Goal: Task Accomplishment & Management: Manage account settings

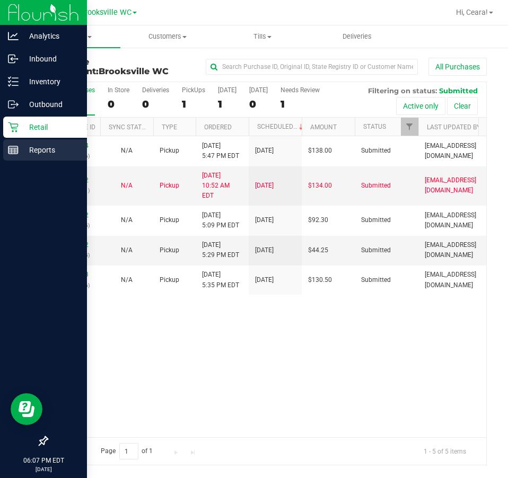
click at [31, 148] on p "Reports" at bounding box center [51, 150] width 64 height 13
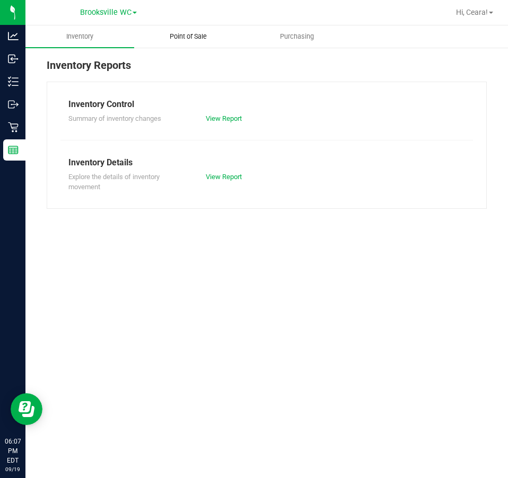
click at [187, 35] on span "Point of Sale" at bounding box center [188, 37] width 66 height 10
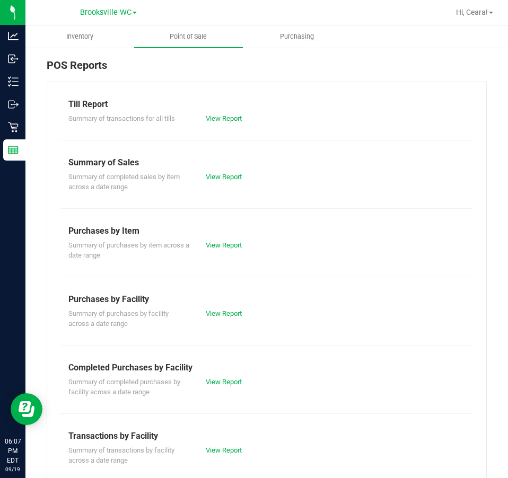
click at [230, 387] on div "Summary of completed purchases by facility across a date range View Report" at bounding box center [266, 385] width 412 height 23
click at [228, 382] on link "View Report" at bounding box center [224, 382] width 36 height 8
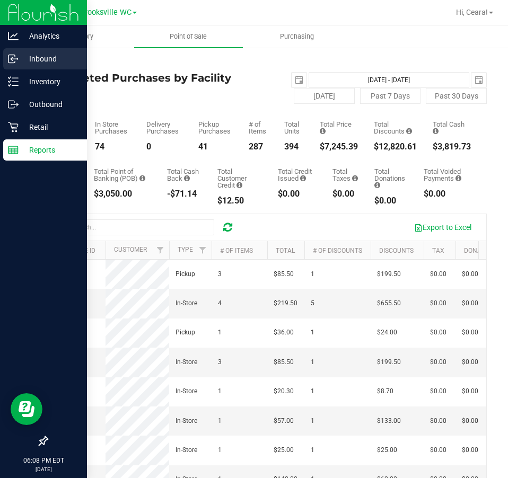
click at [54, 69] on link "Inbound" at bounding box center [43, 59] width 87 height 23
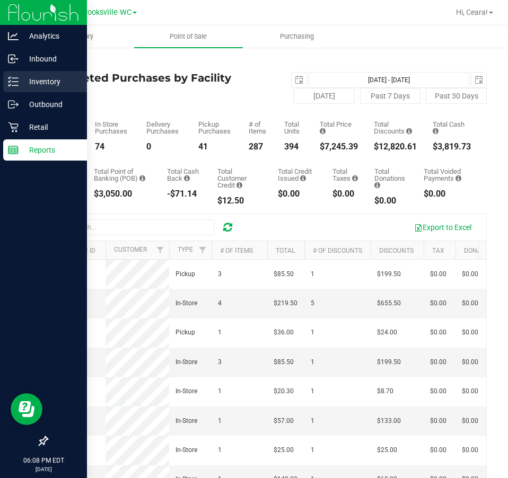
click at [58, 84] on p "Inventory" at bounding box center [51, 81] width 64 height 13
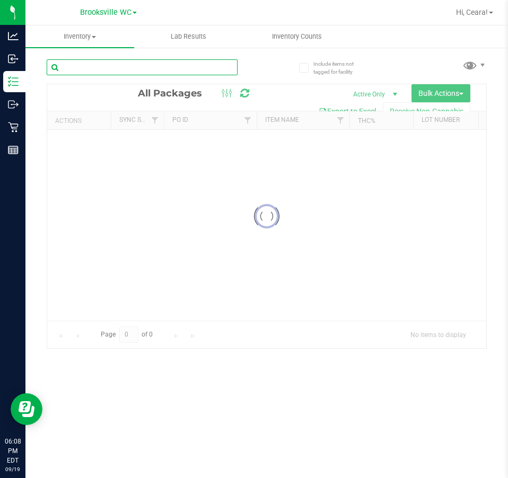
click at [145, 70] on input "text" at bounding box center [142, 67] width 191 height 16
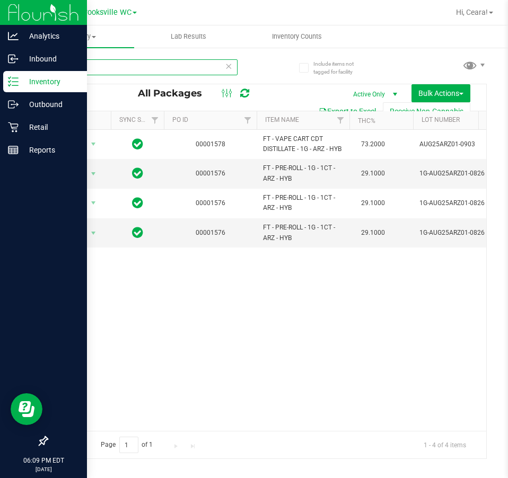
type input "arz"
click at [13, 128] on icon at bounding box center [13, 127] width 10 height 10
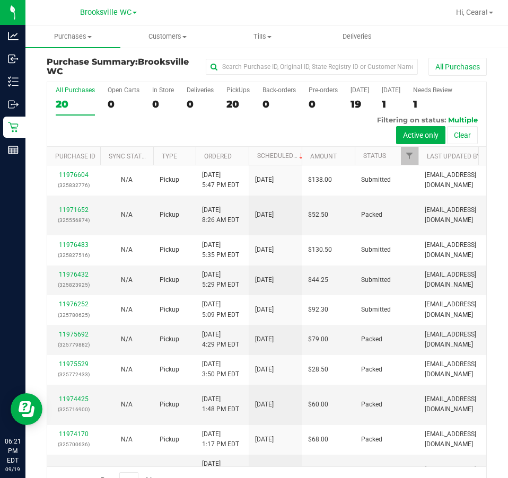
click at [400, 155] on th "Status" at bounding box center [386, 156] width 64 height 19
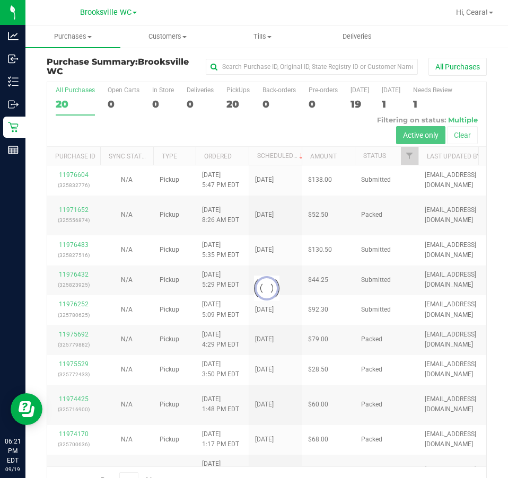
click at [401, 157] on div at bounding box center [266, 288] width 439 height 412
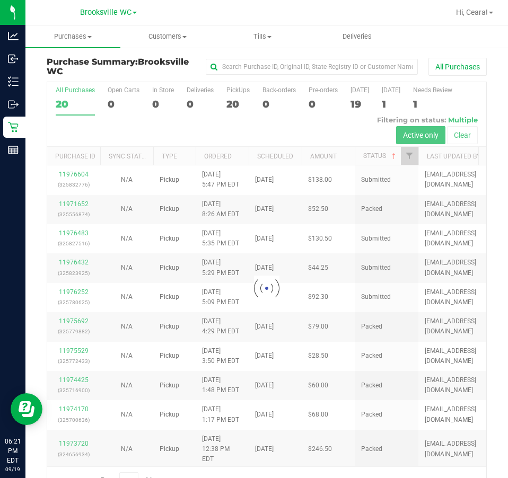
click at [408, 155] on div at bounding box center [266, 288] width 439 height 412
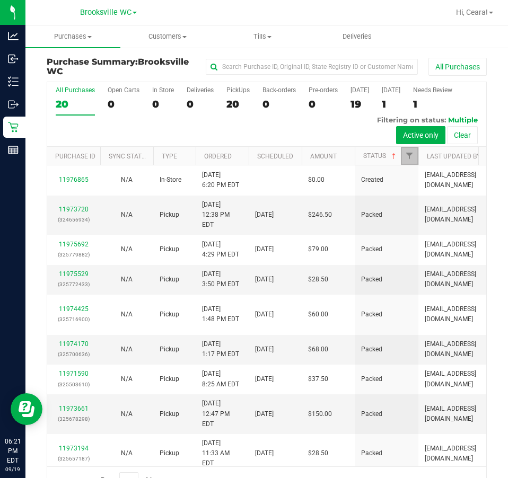
click at [408, 155] on span "Filter" at bounding box center [409, 156] width 8 height 8
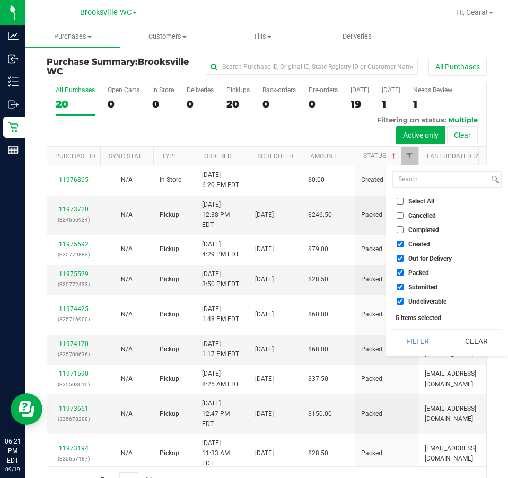
click at [415, 201] on span "Select All" at bounding box center [421, 201] width 26 height 6
click at [403, 201] on input "Select All" at bounding box center [399, 201] width 7 height 7
checkbox input "true"
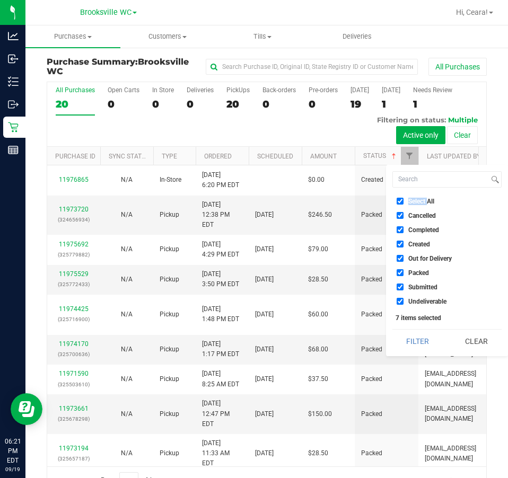
click at [415, 201] on span "Select All" at bounding box center [421, 201] width 26 height 6
click at [403, 201] on input "Select All" at bounding box center [399, 201] width 7 height 7
checkbox input "false"
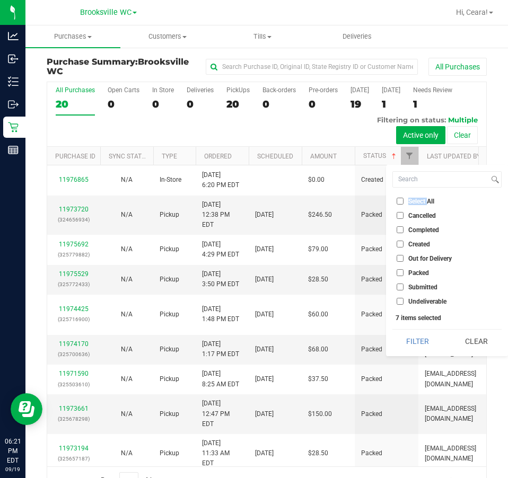
checkbox input "false"
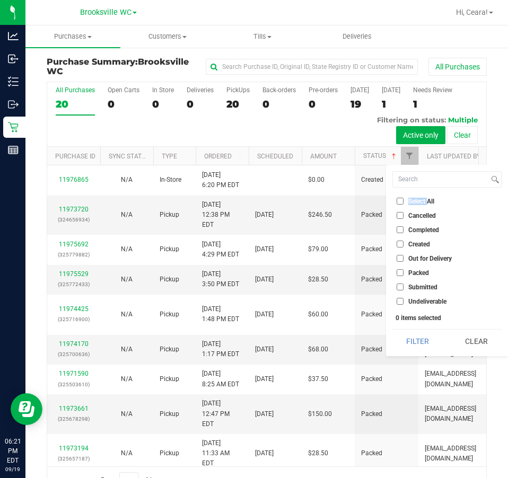
click at [403, 286] on label "Submitted" at bounding box center [416, 286] width 41 height 7
click at [408, 286] on span "Submitted" at bounding box center [422, 287] width 29 height 6
click at [403, 286] on input "Submitted" at bounding box center [399, 286] width 7 height 7
checkbox input "true"
click at [432, 347] on button "Filter" at bounding box center [417, 341] width 51 height 23
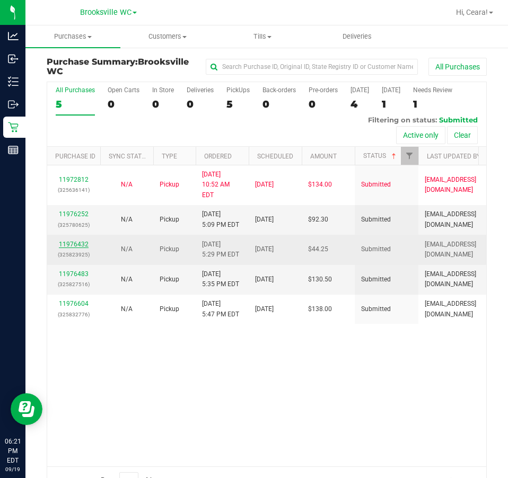
click at [66, 241] on link "11976432" at bounding box center [74, 244] width 30 height 7
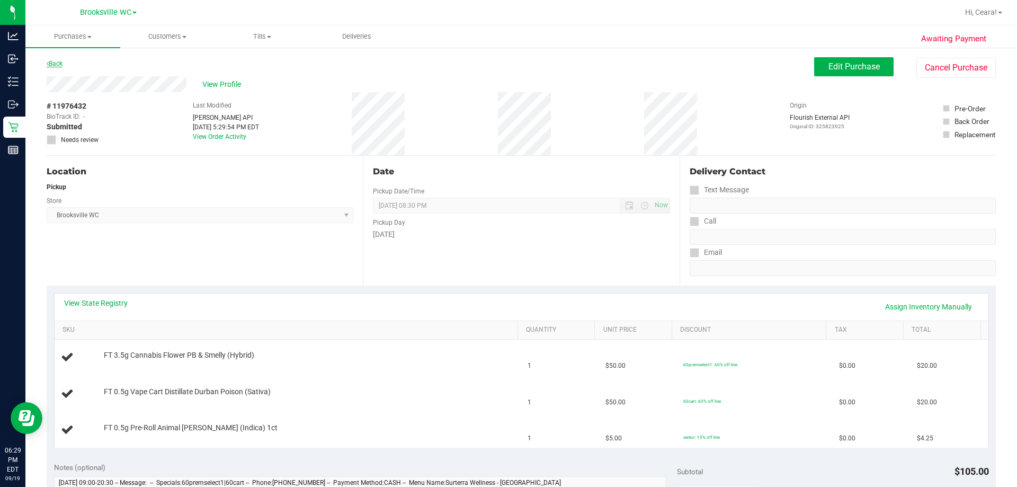
click at [57, 64] on link "Back" at bounding box center [55, 63] width 16 height 7
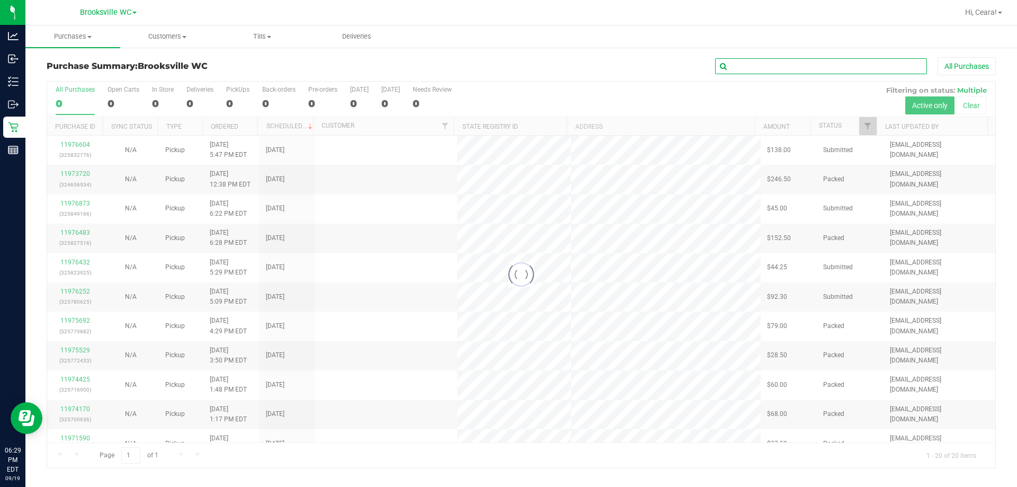
click at [507, 66] on input "text" at bounding box center [821, 66] width 212 height 16
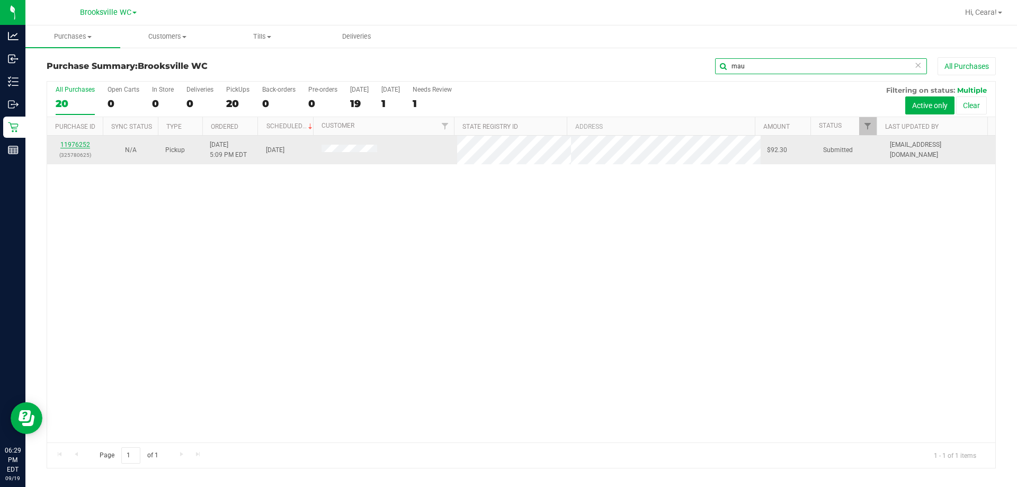
type input "mau"
click at [72, 145] on link "11976252" at bounding box center [75, 144] width 30 height 7
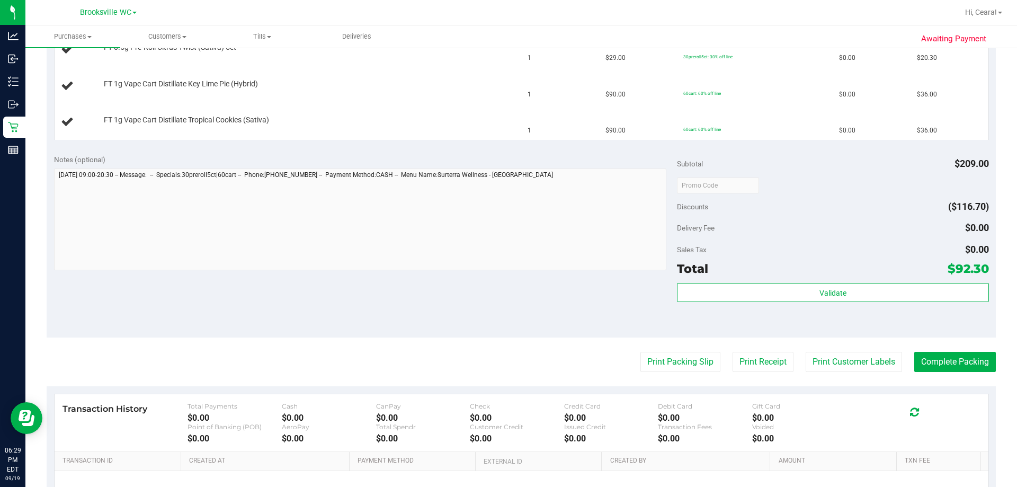
scroll to position [212, 0]
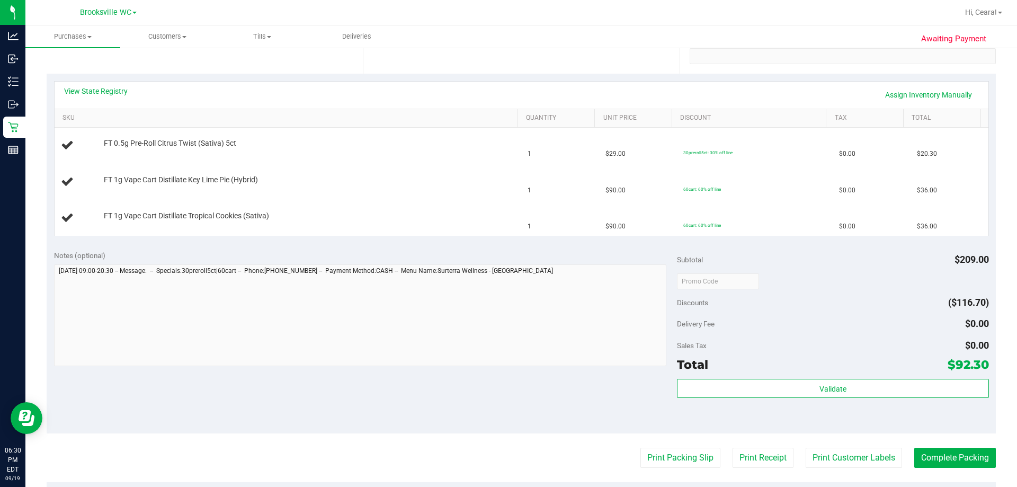
click at [409, 243] on div "Notes (optional) Subtotal $209.00 Discounts ($116.70) Delivery Fee $0.00 Sales …" at bounding box center [522, 338] width 950 height 191
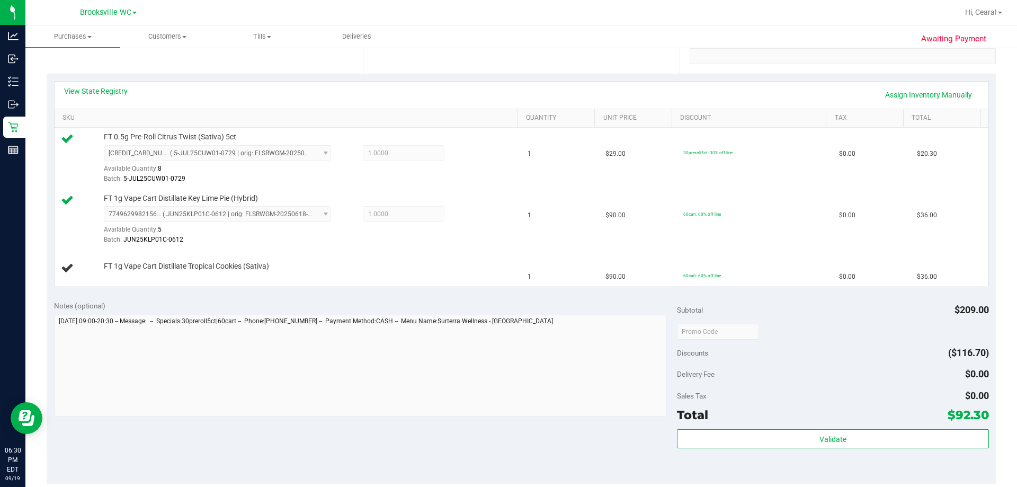
click at [441, 299] on div "Notes (optional) Subtotal $209.00 Discounts ($116.70) Delivery Fee $0.00 Sales …" at bounding box center [522, 388] width 950 height 191
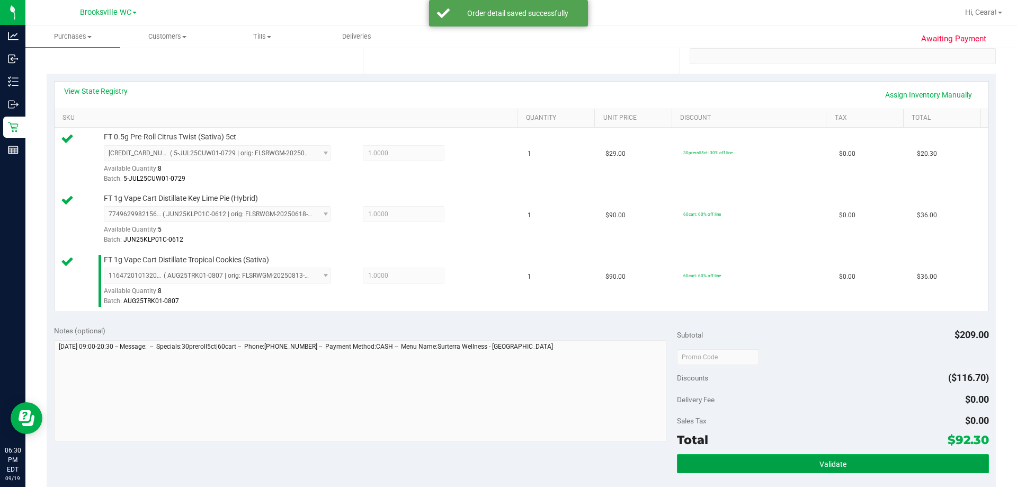
click at [507, 464] on button "Validate" at bounding box center [833, 463] width 312 height 19
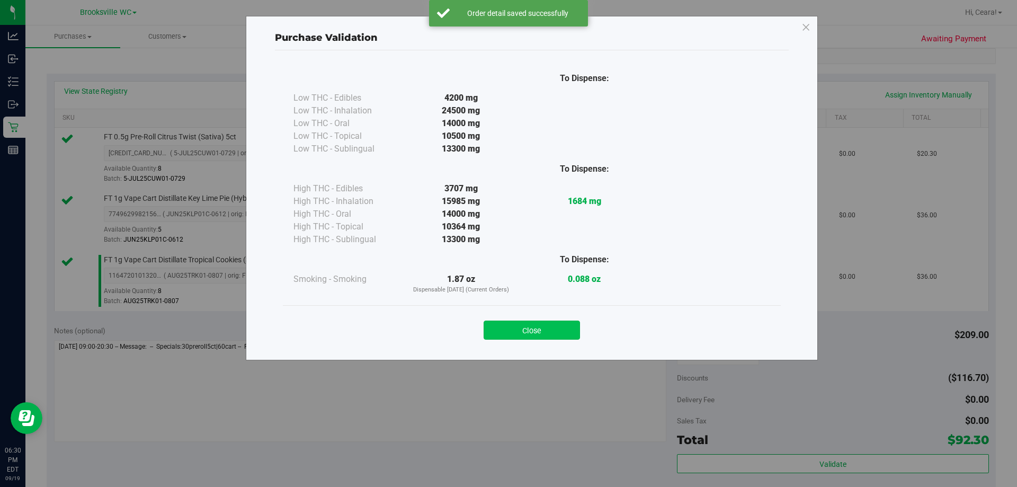
click at [507, 324] on button "Close" at bounding box center [532, 330] width 96 height 19
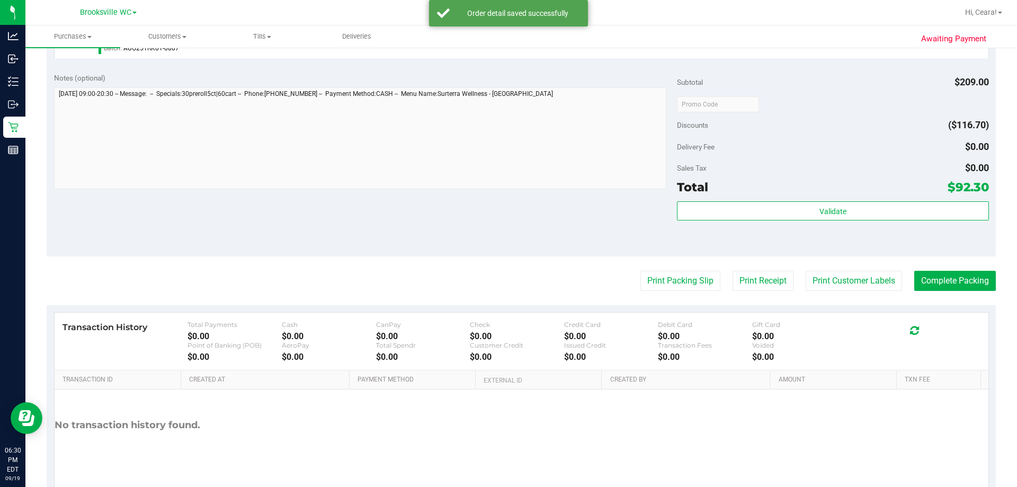
scroll to position [477, 0]
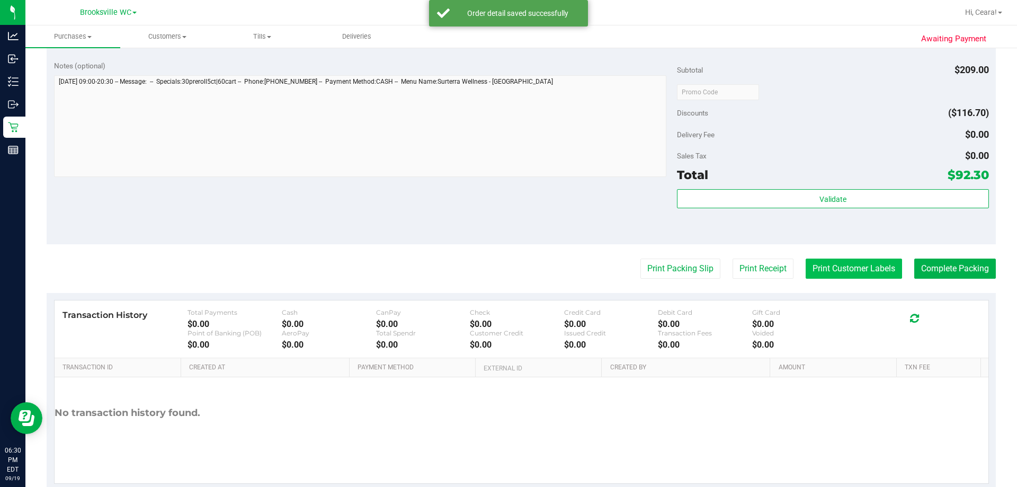
click at [507, 262] on button "Print Customer Labels" at bounding box center [854, 269] width 96 height 20
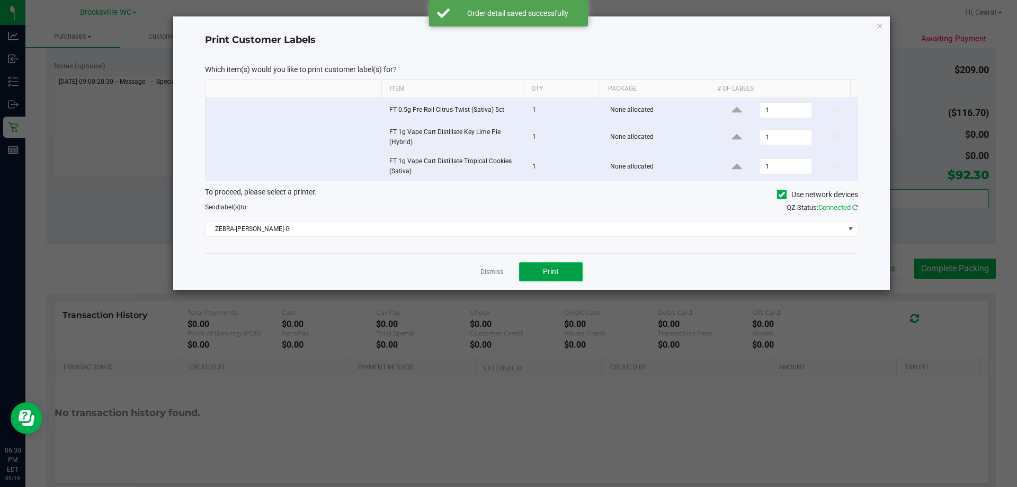
click at [507, 271] on span "Print" at bounding box center [551, 271] width 16 height 8
click at [507, 24] on icon "button" at bounding box center [879, 25] width 7 height 13
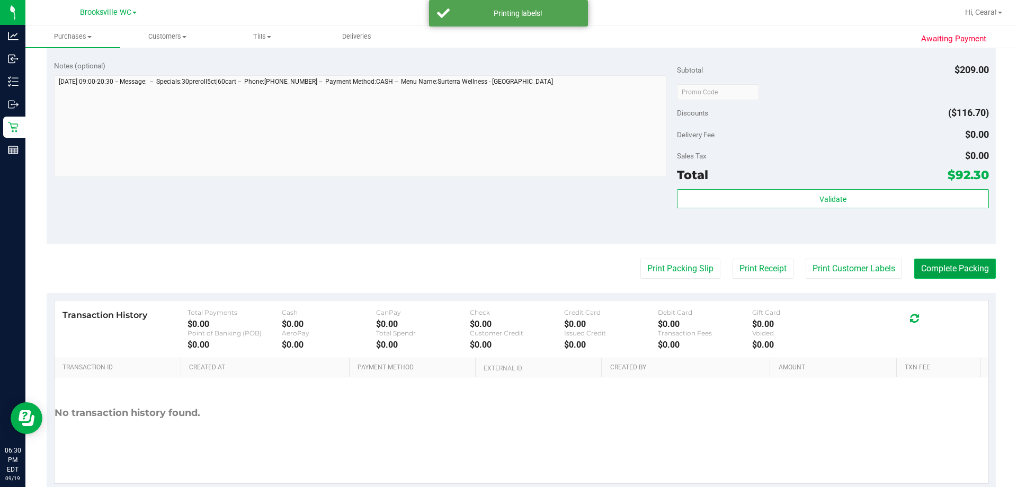
click at [507, 271] on button "Complete Packing" at bounding box center [956, 269] width 82 height 20
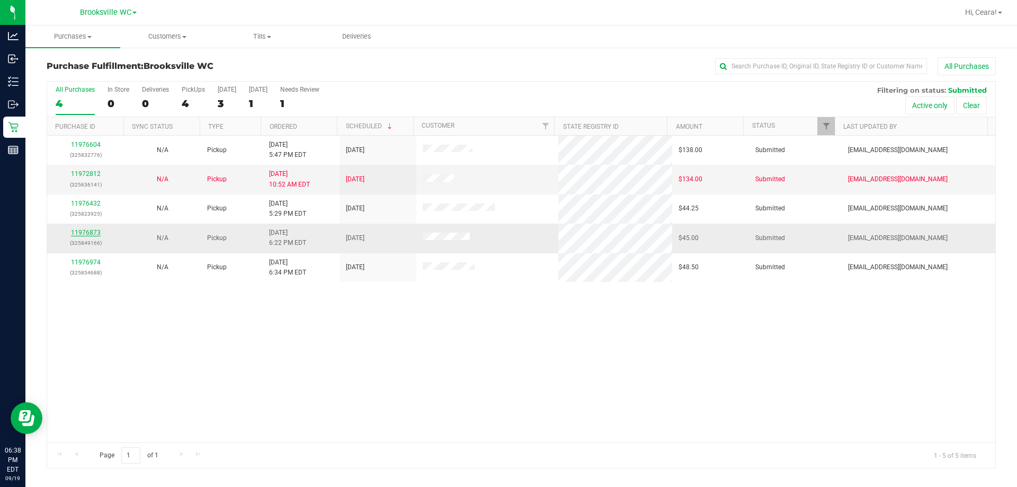
click at [80, 233] on link "11976873" at bounding box center [86, 232] width 30 height 7
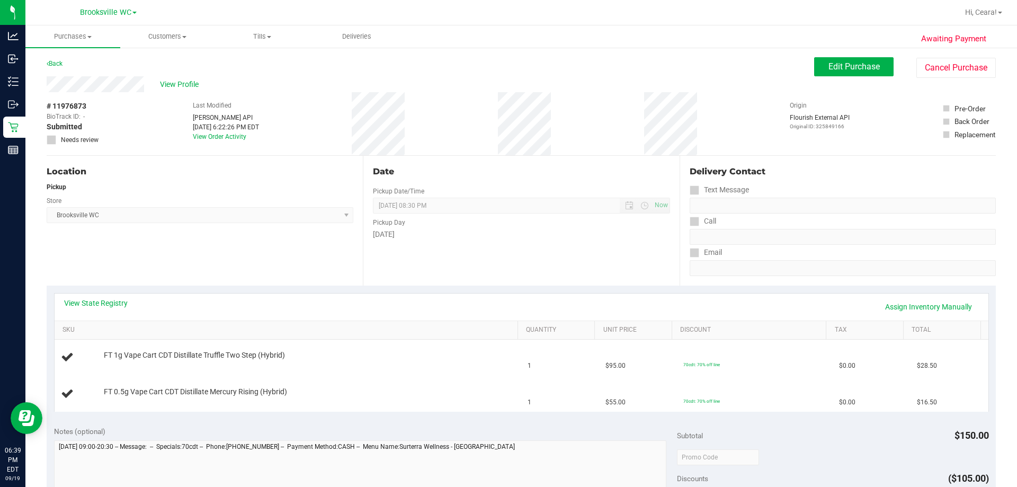
click at [507, 277] on div "Date Pickup Date/Time [DATE] Now [DATE] 08:30 PM Now Pickup Day [DATE]" at bounding box center [521, 221] width 316 height 130
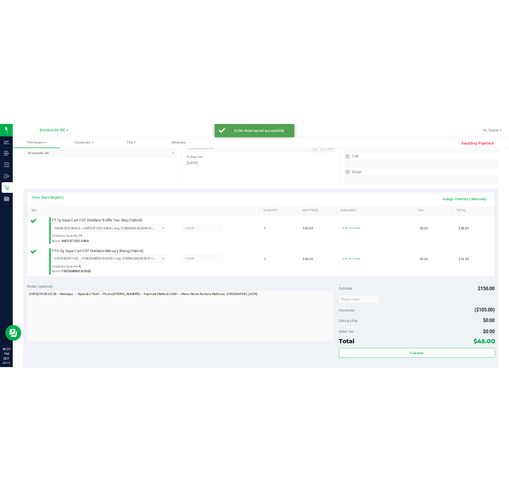
scroll to position [212, 0]
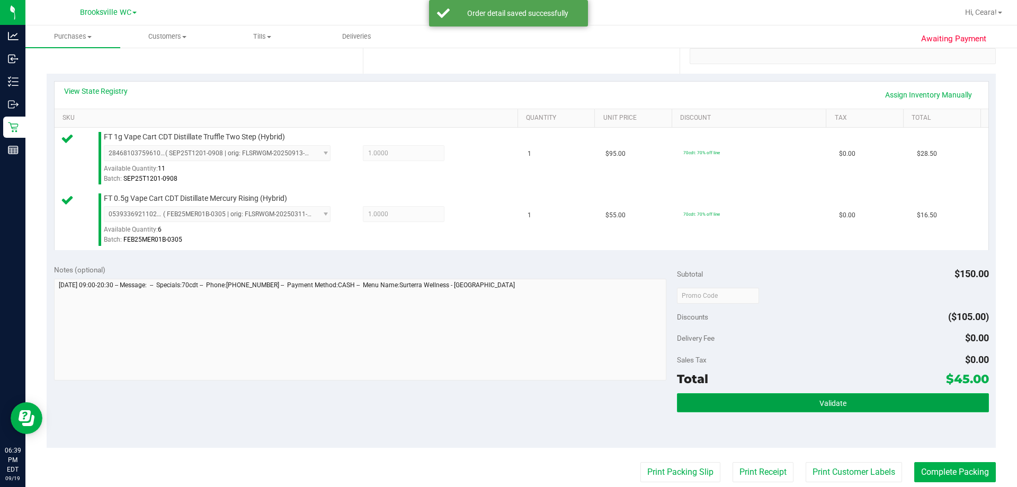
click at [507, 398] on button "Validate" at bounding box center [833, 402] width 312 height 19
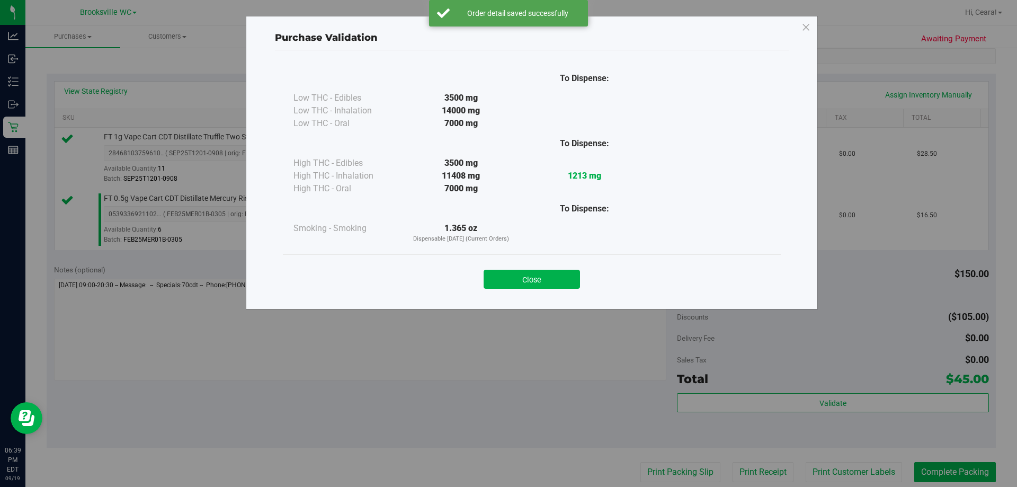
click at [507, 279] on button "Close" at bounding box center [532, 279] width 96 height 19
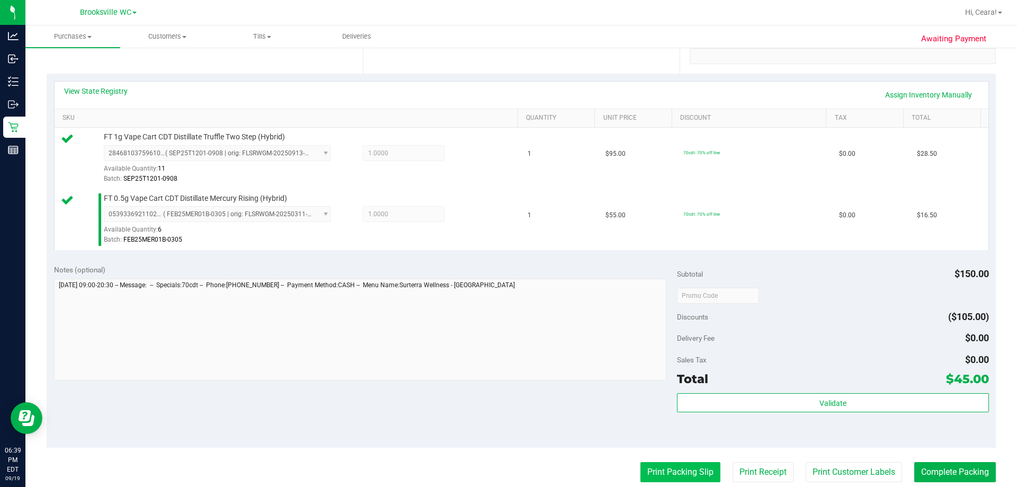
click at [507, 464] on button "Print Packing Slip" at bounding box center [681, 472] width 80 height 20
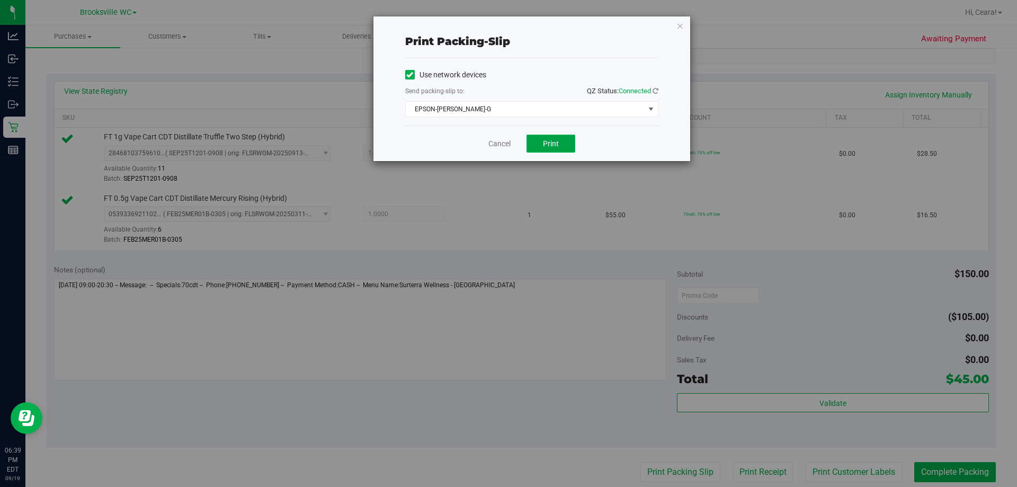
click at [507, 146] on button "Print" at bounding box center [551, 144] width 49 height 18
click at [507, 28] on icon "button" at bounding box center [680, 25] width 7 height 13
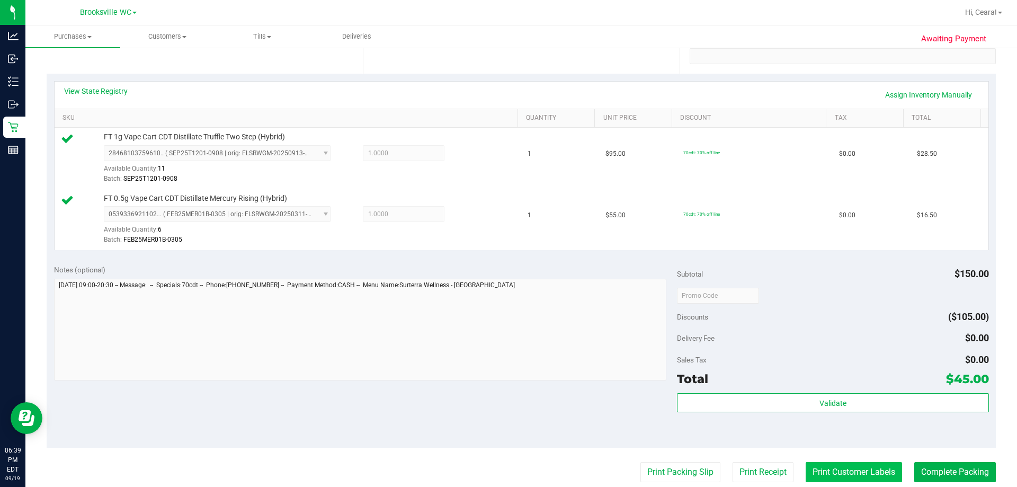
click at [507, 477] on button "Print Customer Labels" at bounding box center [854, 472] width 96 height 20
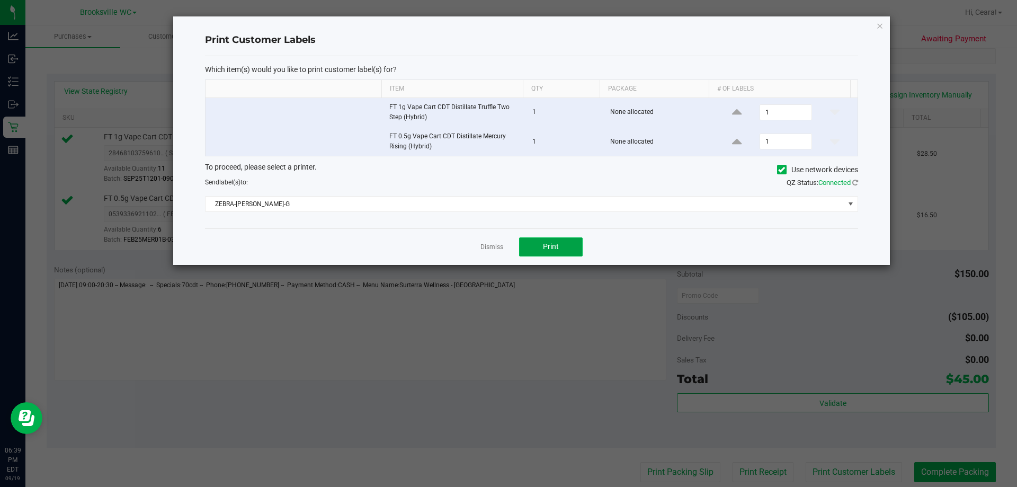
click at [507, 246] on button "Print" at bounding box center [551, 246] width 64 height 19
click at [507, 28] on icon "button" at bounding box center [879, 25] width 7 height 13
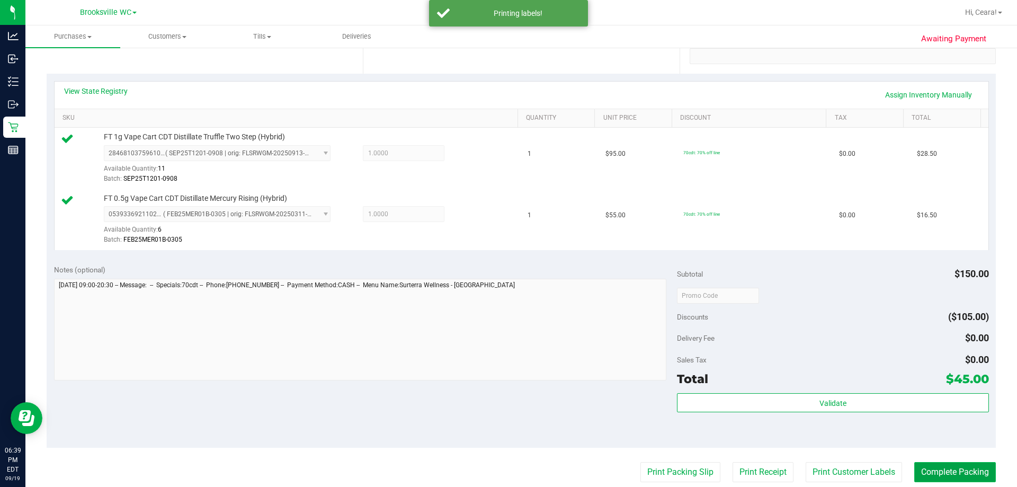
click at [507, 469] on button "Complete Packing" at bounding box center [956, 472] width 82 height 20
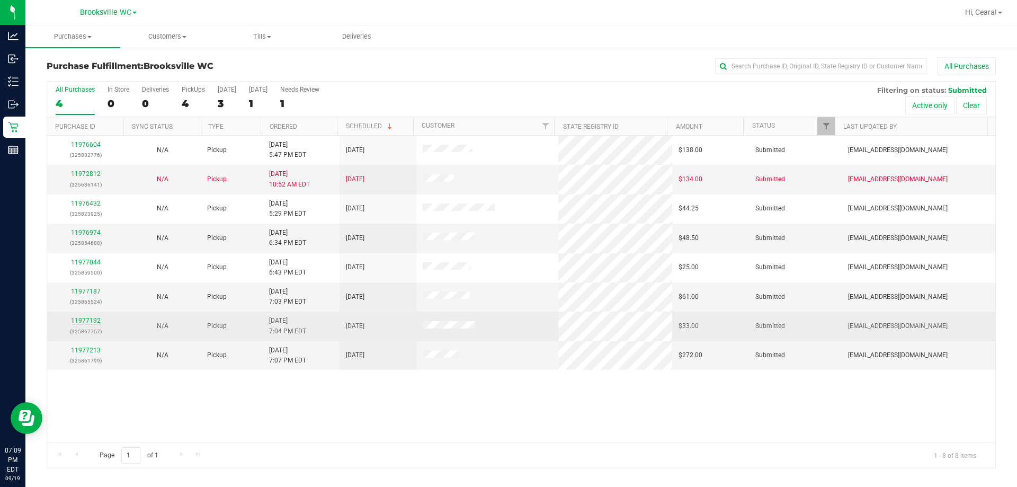
click at [87, 321] on link "11977192" at bounding box center [86, 320] width 30 height 7
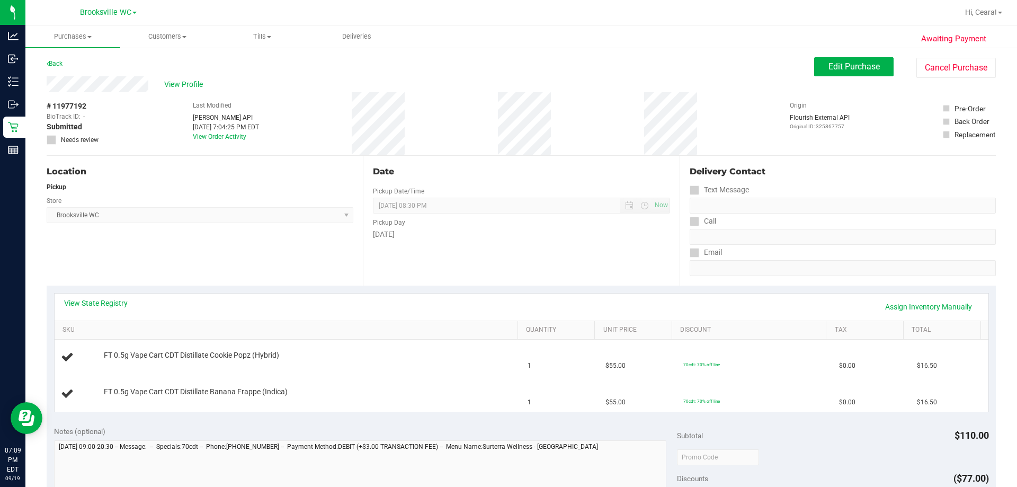
click at [507, 317] on div "View State Registry Assign Inventory Manually" at bounding box center [522, 307] width 934 height 27
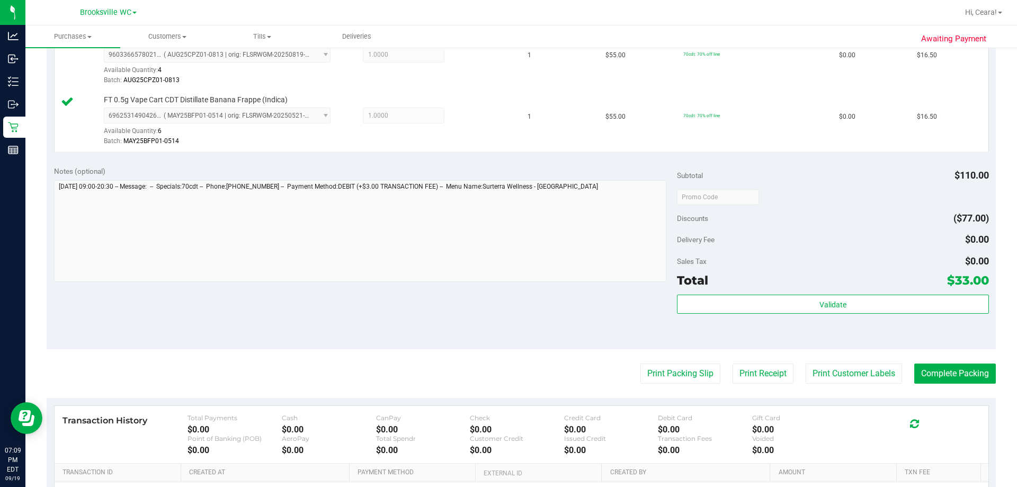
scroll to position [424, 0]
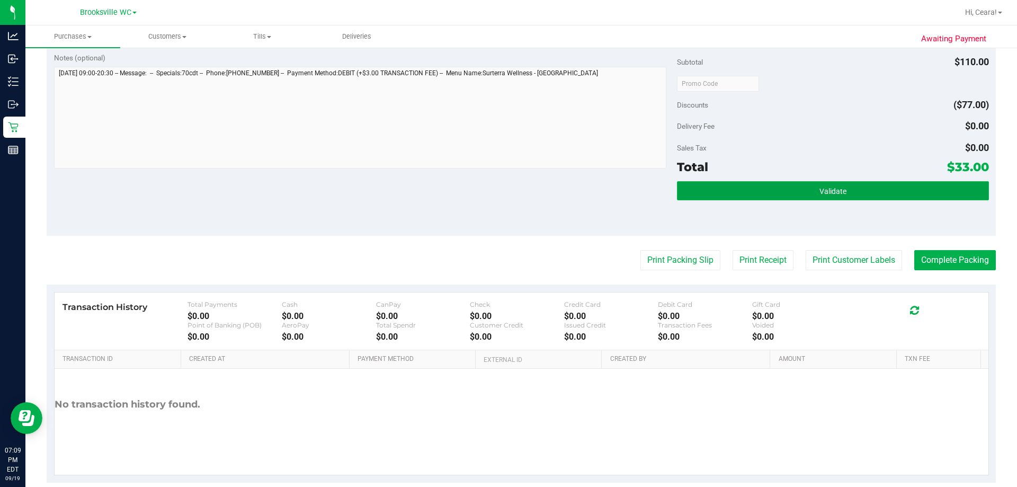
click at [507, 190] on button "Validate" at bounding box center [833, 190] width 312 height 19
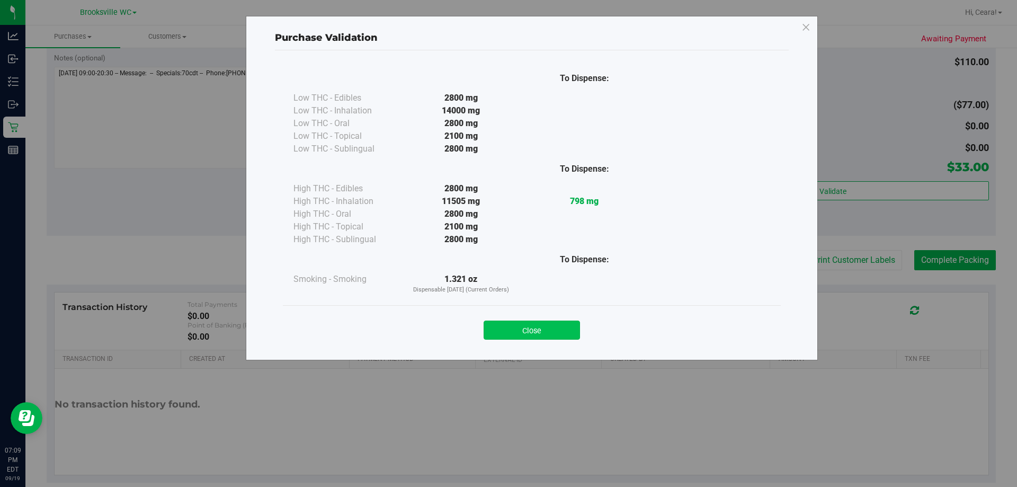
click at [507, 331] on button "Close" at bounding box center [532, 330] width 96 height 19
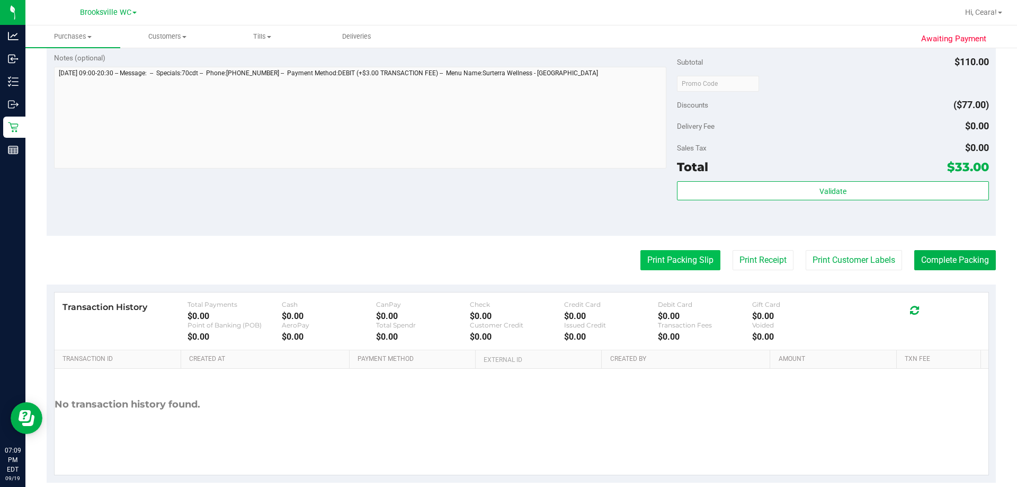
click at [507, 253] on button "Print Packing Slip" at bounding box center [681, 260] width 80 height 20
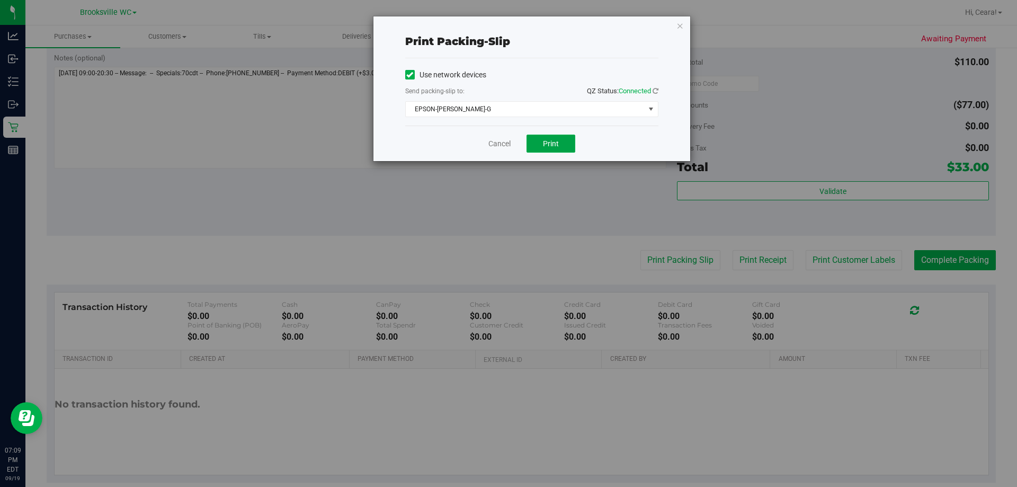
click at [507, 154] on div "Cancel Print" at bounding box center [531, 144] width 253 height 36
click at [507, 135] on button "Print" at bounding box center [551, 144] width 49 height 18
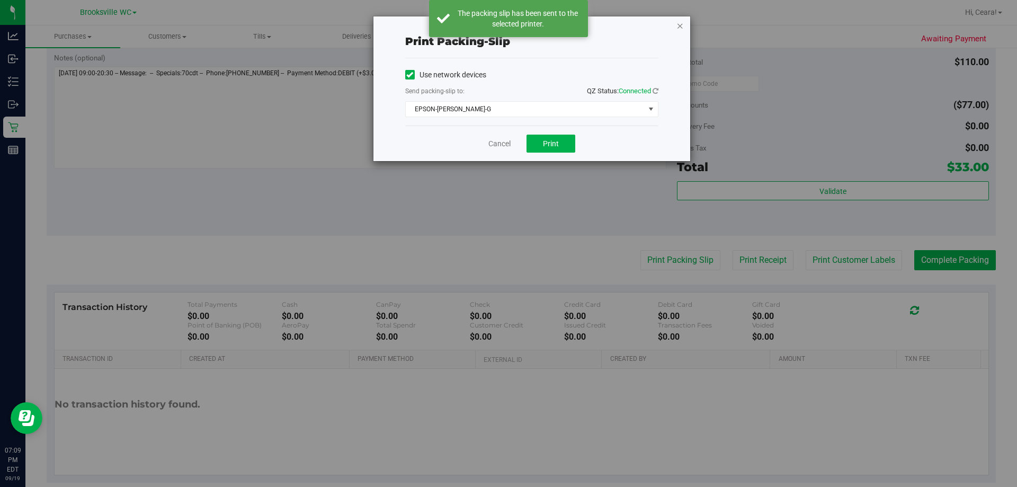
click at [507, 28] on icon "button" at bounding box center [680, 25] width 7 height 13
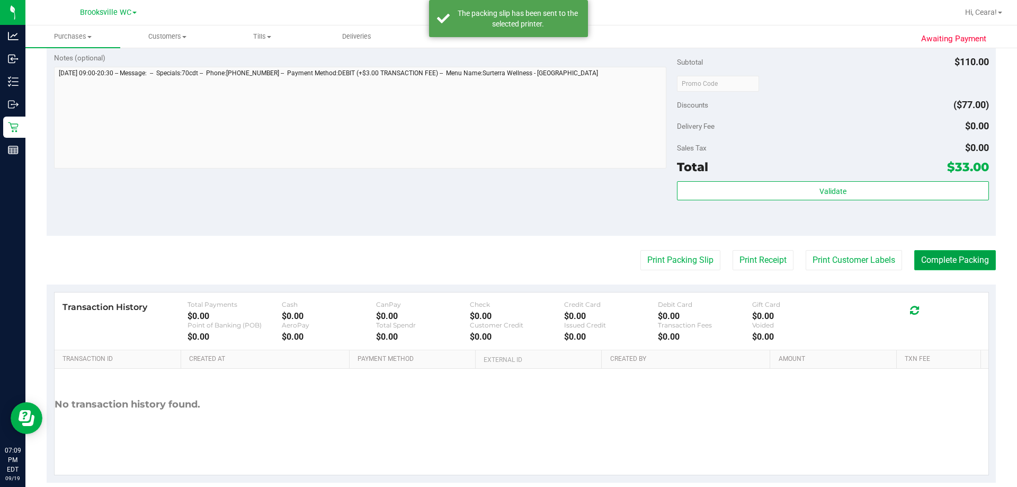
click at [507, 265] on button "Complete Packing" at bounding box center [956, 260] width 82 height 20
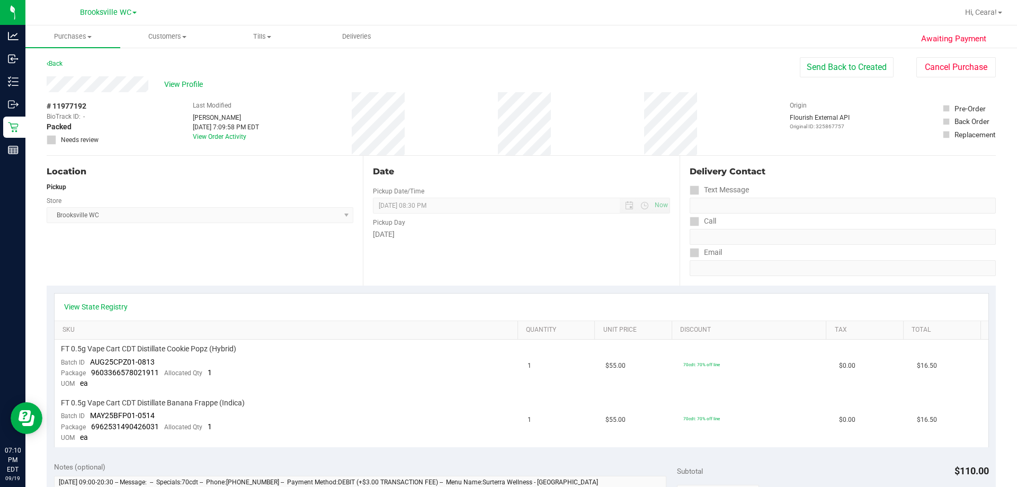
scroll to position [265, 0]
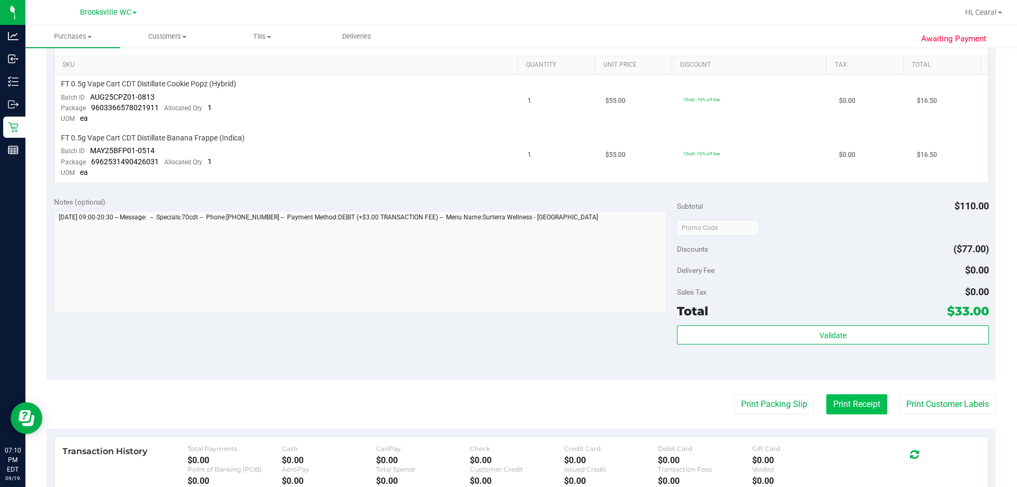
click at [507, 398] on button "Print Receipt" at bounding box center [857, 404] width 61 height 20
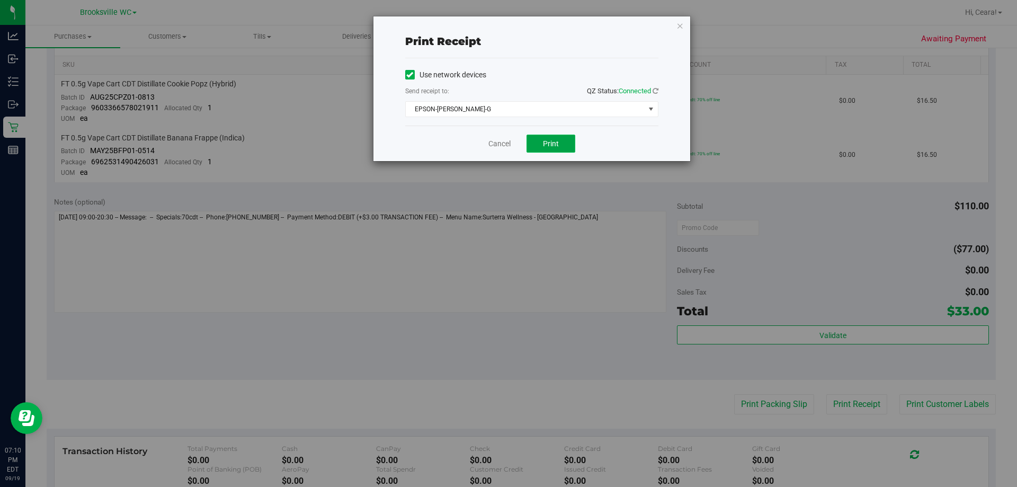
click at [507, 139] on span "Print" at bounding box center [551, 143] width 16 height 8
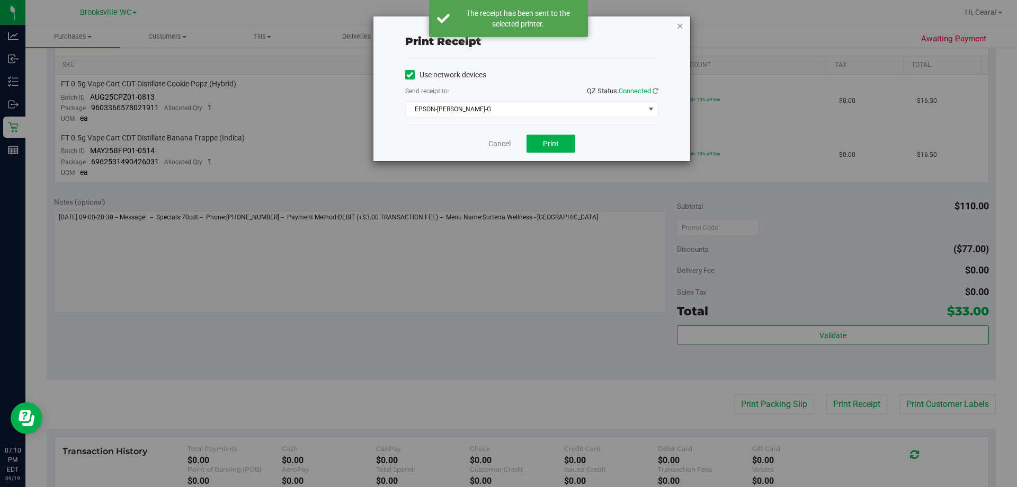
click at [507, 28] on icon "button" at bounding box center [680, 25] width 7 height 13
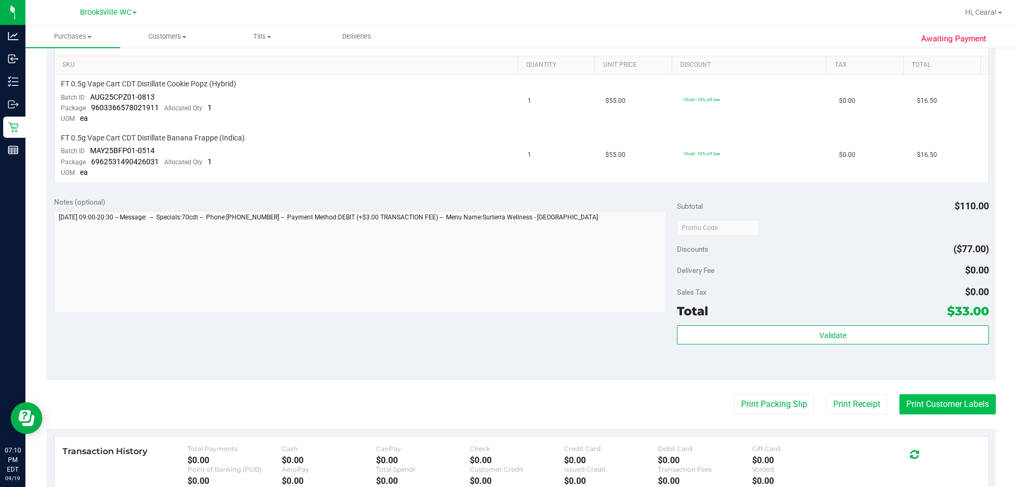
click at [507, 408] on button "Print Customer Labels" at bounding box center [948, 404] width 96 height 20
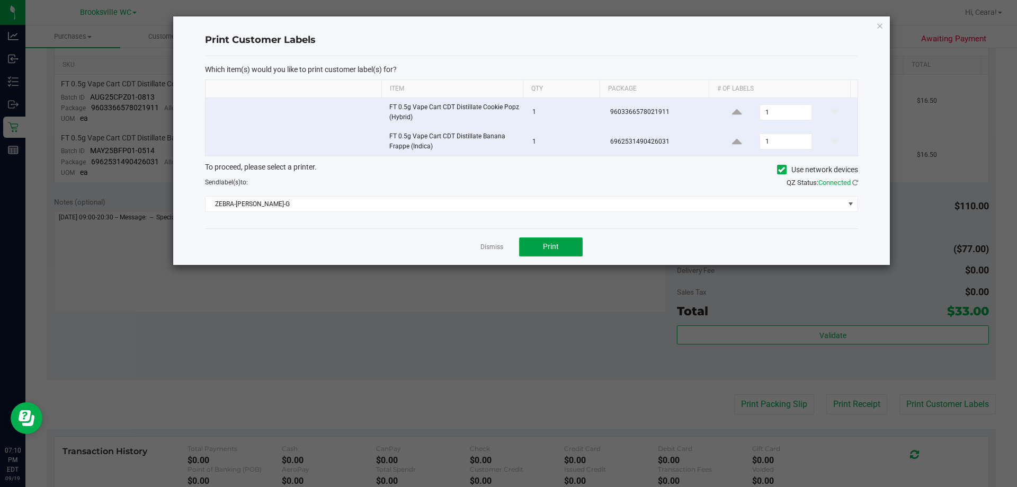
click at [507, 243] on span "Print" at bounding box center [551, 246] width 16 height 8
click at [507, 29] on icon "button" at bounding box center [879, 25] width 7 height 13
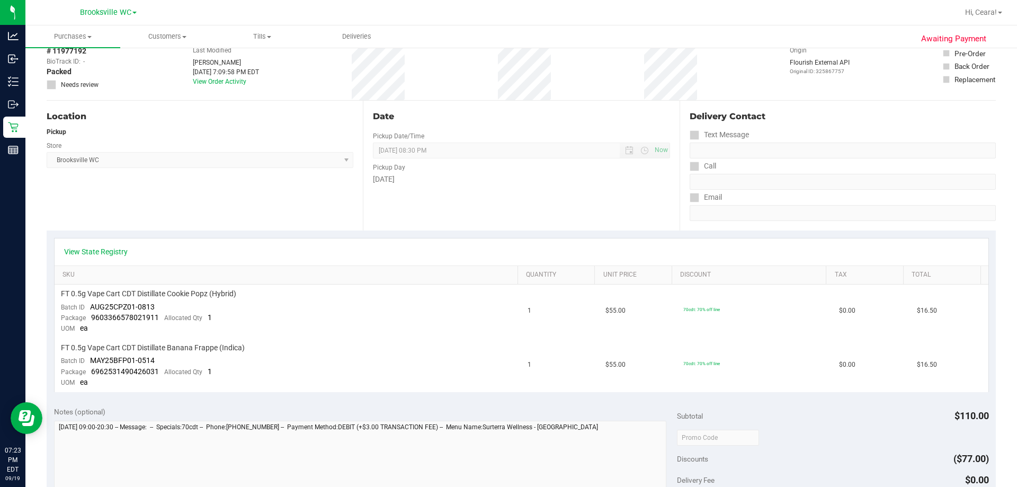
scroll to position [0, 0]
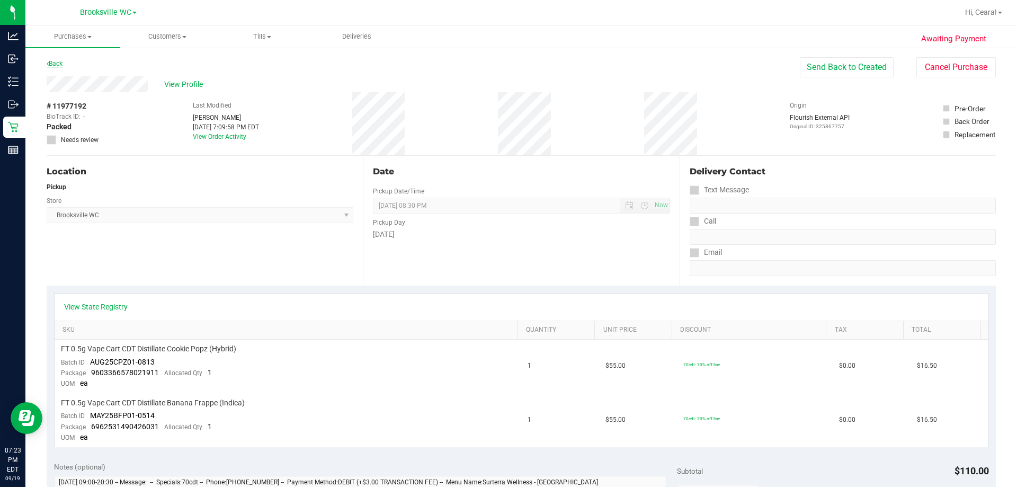
click at [56, 65] on link "Back" at bounding box center [55, 63] width 16 height 7
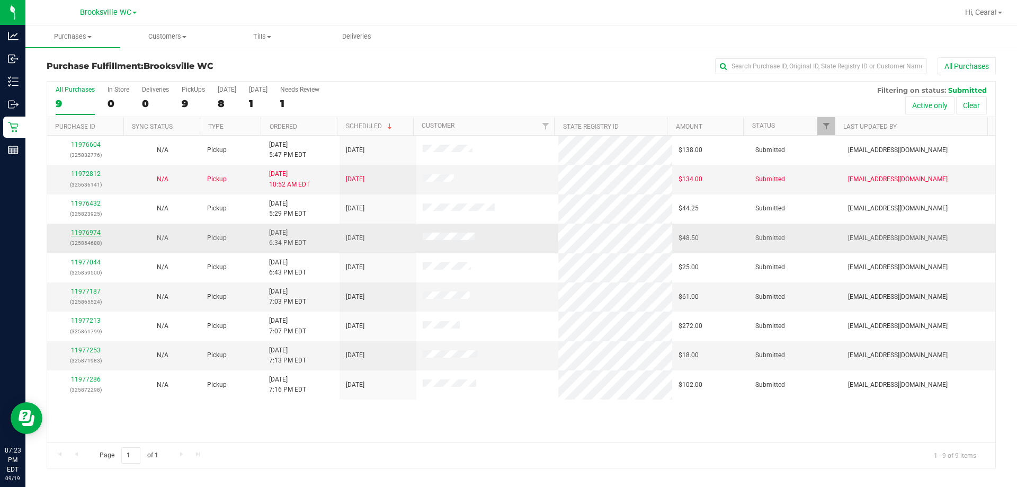
click at [92, 232] on link "11976974" at bounding box center [86, 232] width 30 height 7
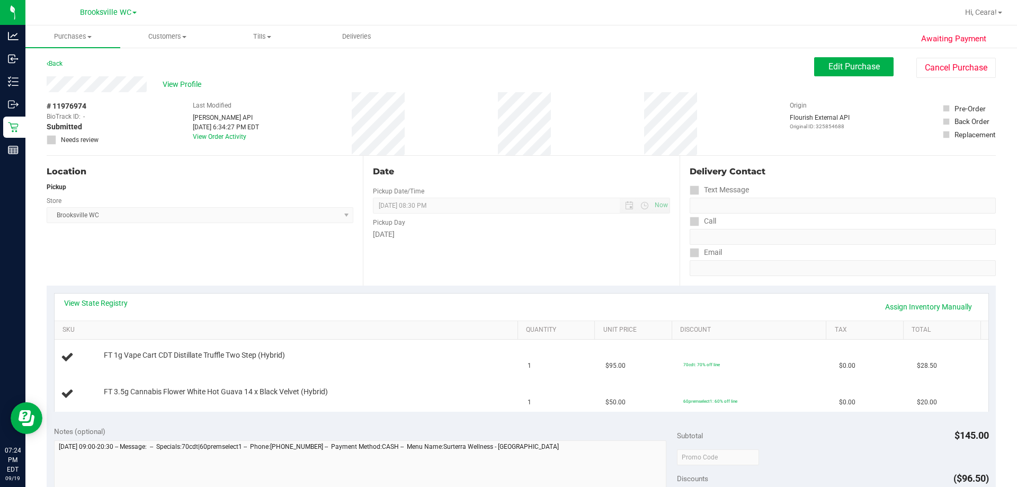
click at [435, 312] on div "View State Registry Assign Inventory Manually" at bounding box center [521, 307] width 915 height 18
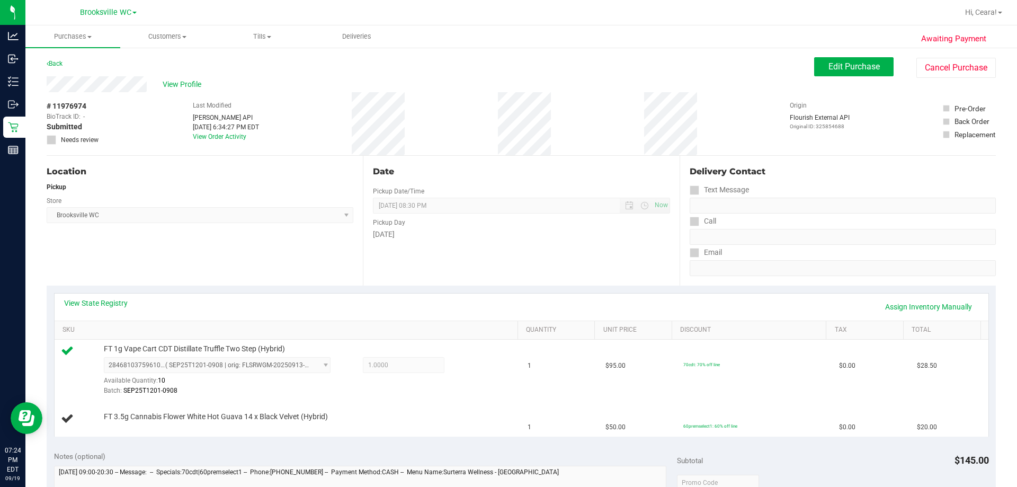
click at [431, 304] on div "View State Registry Assign Inventory Manually" at bounding box center [521, 307] width 915 height 18
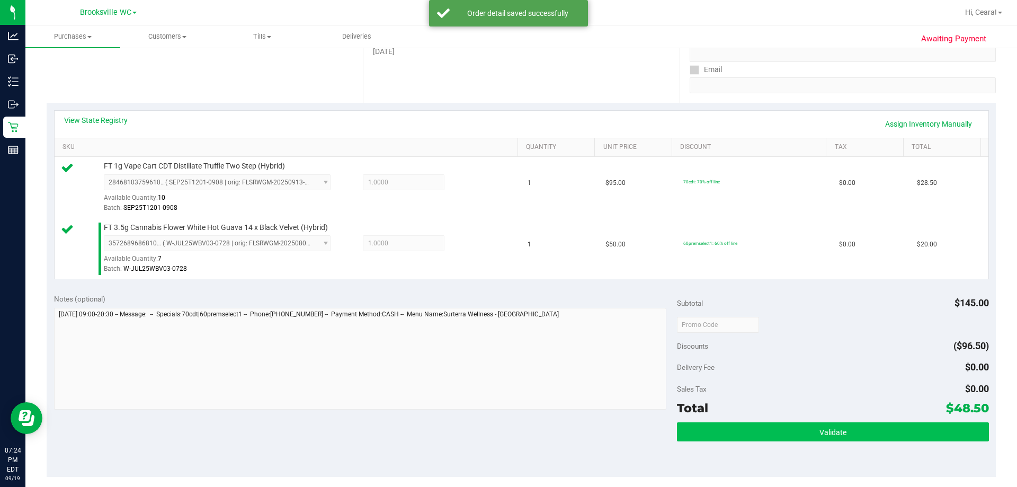
scroll to position [265, 0]
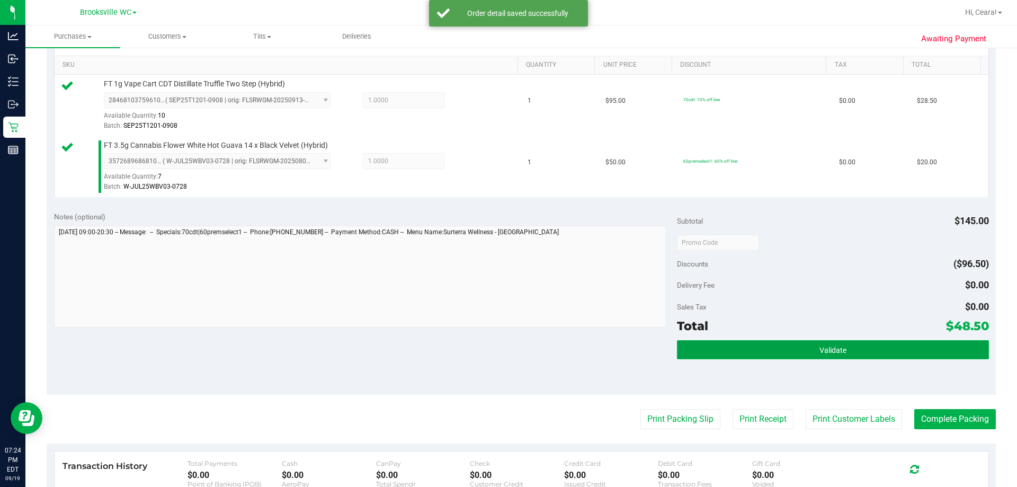
click at [507, 346] on button "Validate" at bounding box center [833, 349] width 312 height 19
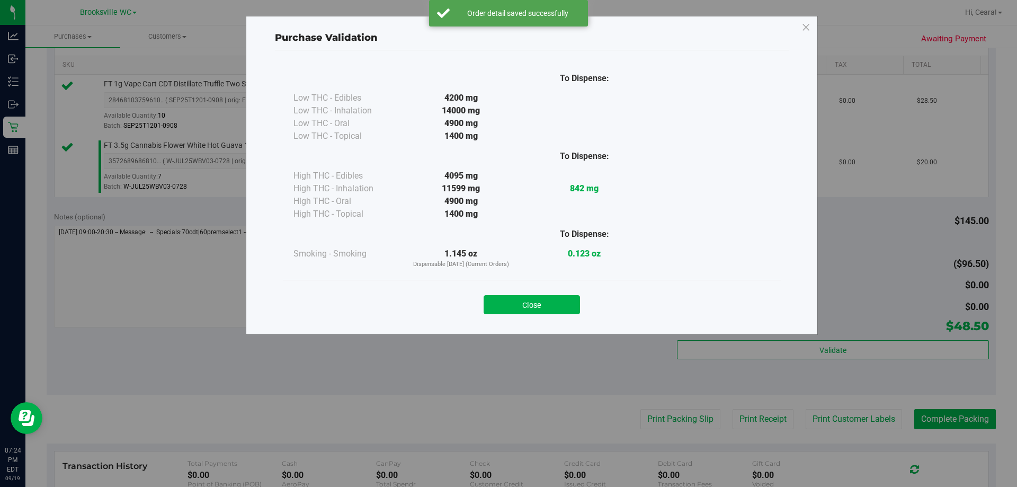
click at [507, 306] on button "Close" at bounding box center [532, 304] width 96 height 19
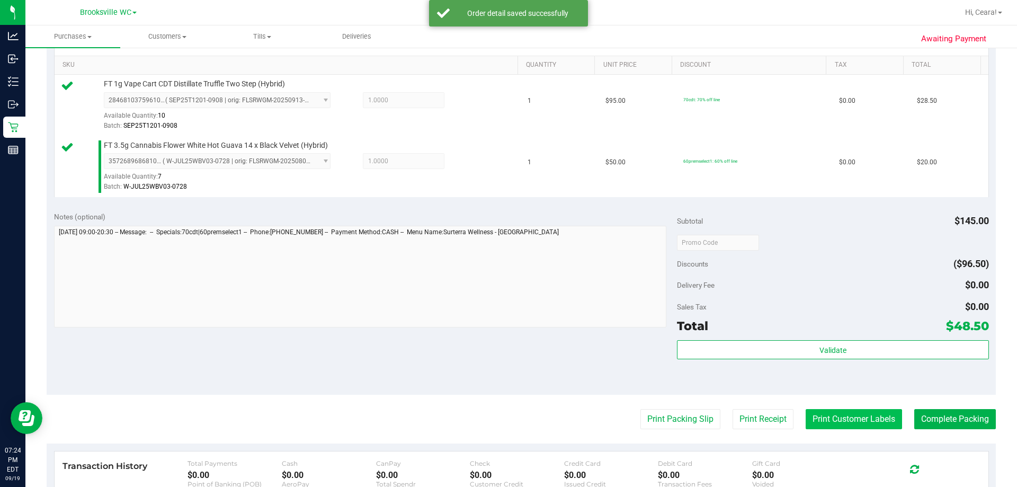
click at [507, 418] on button "Print Customer Labels" at bounding box center [854, 419] width 96 height 20
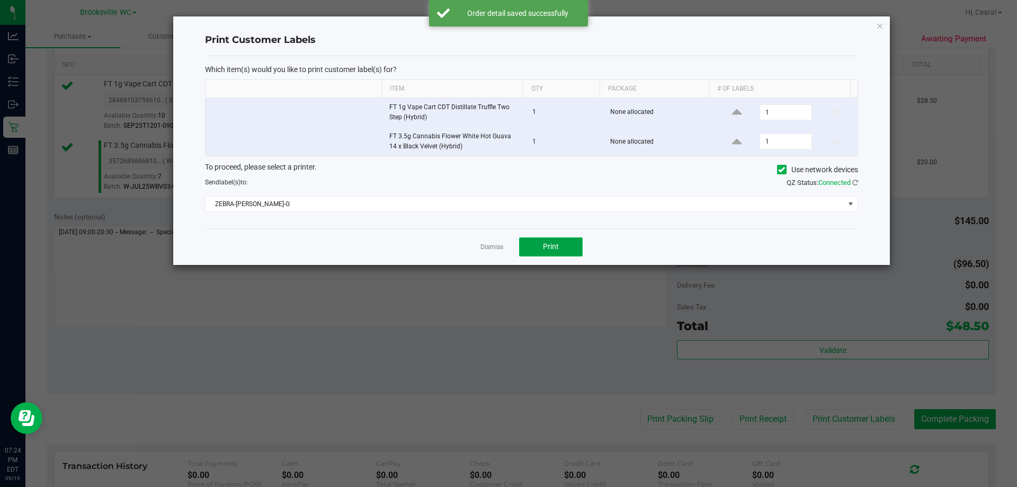
click at [507, 249] on button "Print" at bounding box center [551, 246] width 64 height 19
click at [507, 24] on icon "button" at bounding box center [879, 25] width 7 height 13
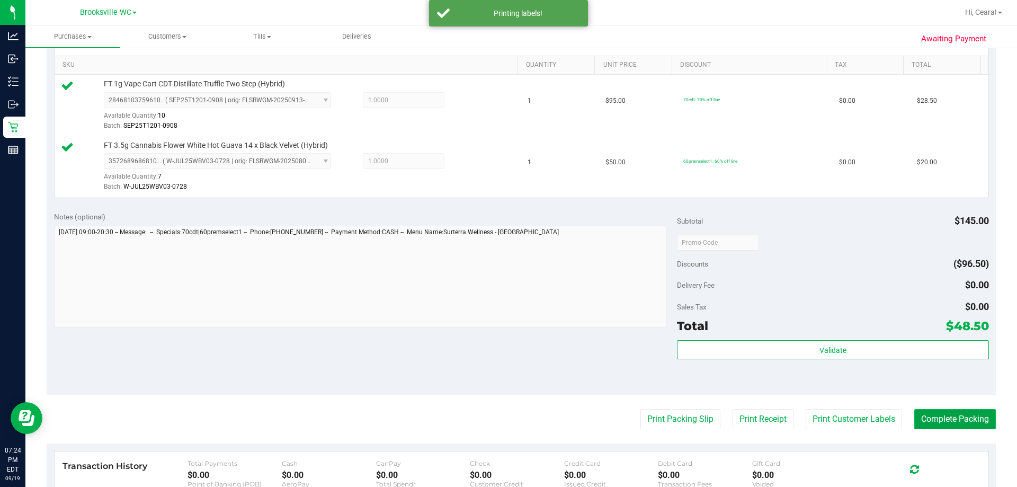
click at [507, 416] on button "Complete Packing" at bounding box center [956, 419] width 82 height 20
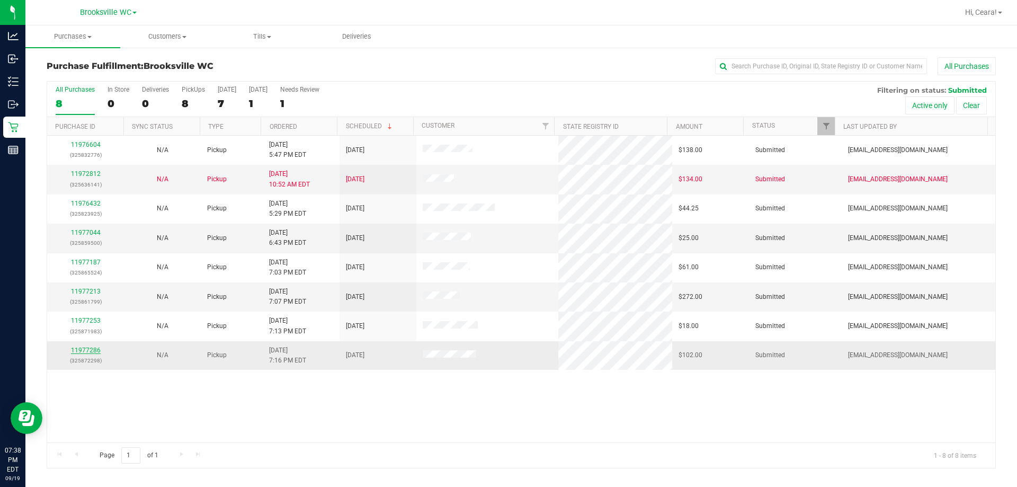
click at [87, 353] on link "11977286" at bounding box center [86, 350] width 30 height 7
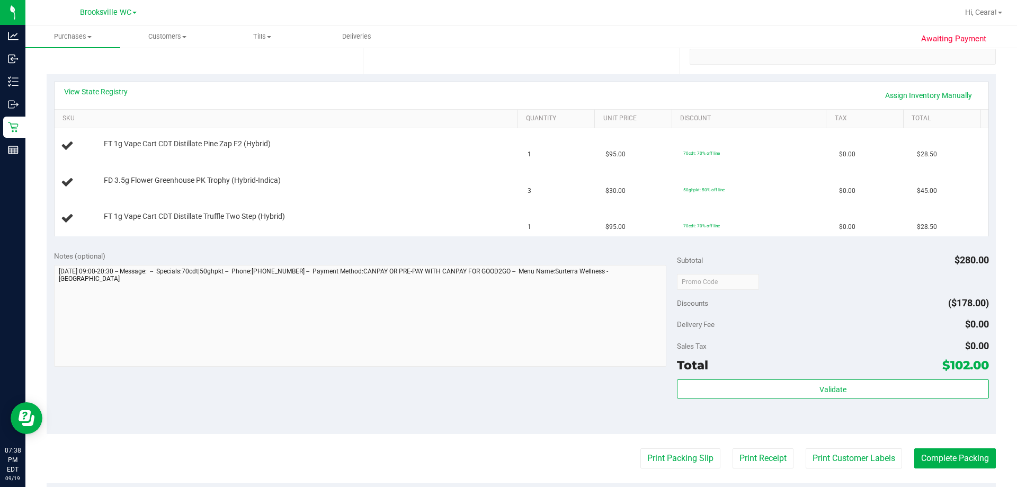
scroll to position [212, 0]
click at [507, 450] on button "Print Customer Labels" at bounding box center [854, 458] width 96 height 20
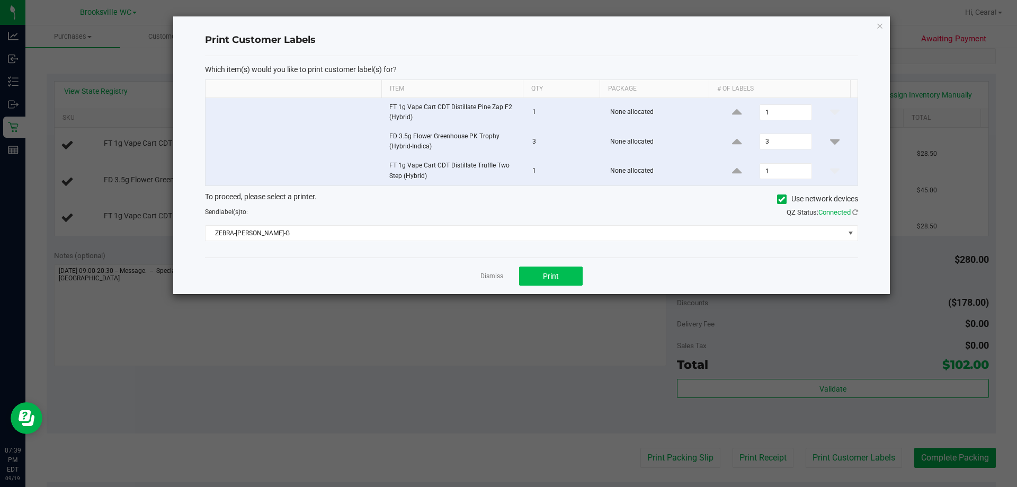
click at [507, 266] on div "Dismiss Print" at bounding box center [531, 276] width 653 height 37
click at [507, 272] on button "Print" at bounding box center [551, 276] width 64 height 19
click at [507, 30] on icon "button" at bounding box center [879, 25] width 7 height 13
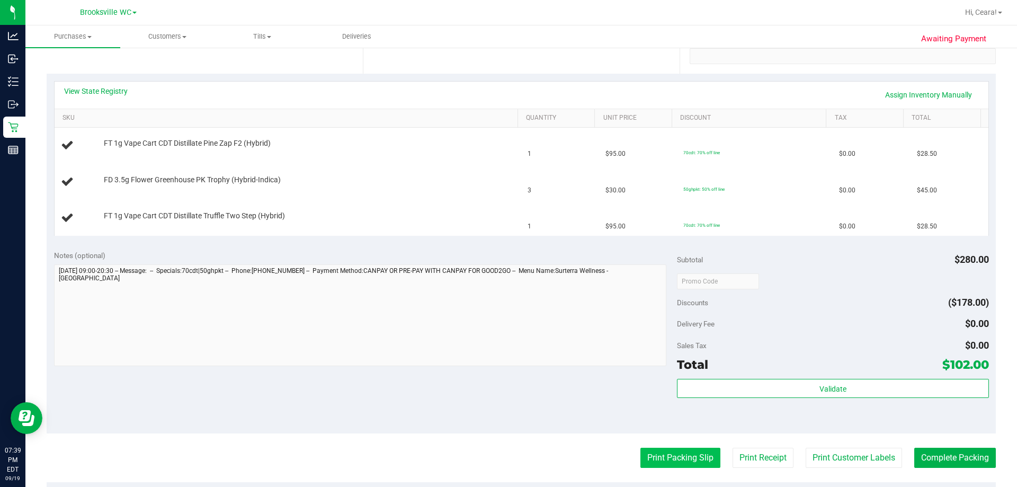
click at [507, 464] on button "Print Packing Slip" at bounding box center [681, 458] width 80 height 20
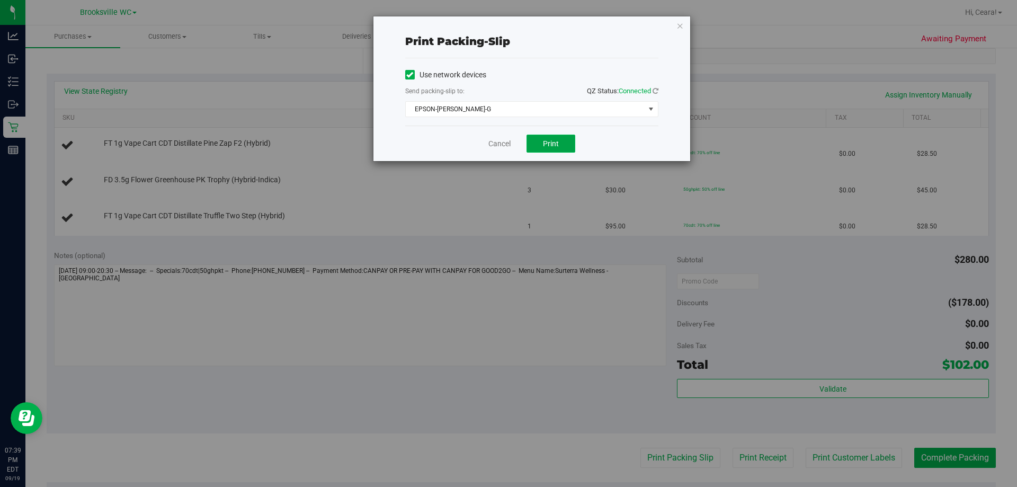
click at [507, 149] on button "Print" at bounding box center [551, 144] width 49 height 18
click at [507, 24] on icon "button" at bounding box center [680, 25] width 7 height 13
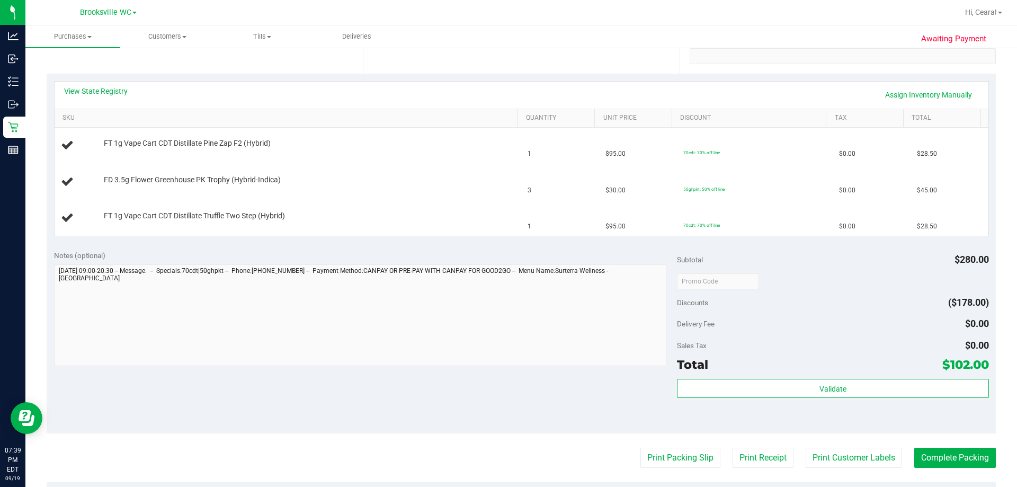
click at [507, 73] on div "Date Pickup Date/Time [DATE] Now [DATE] 08:30 PM Now Pickup Day [DATE]" at bounding box center [521, 9] width 316 height 130
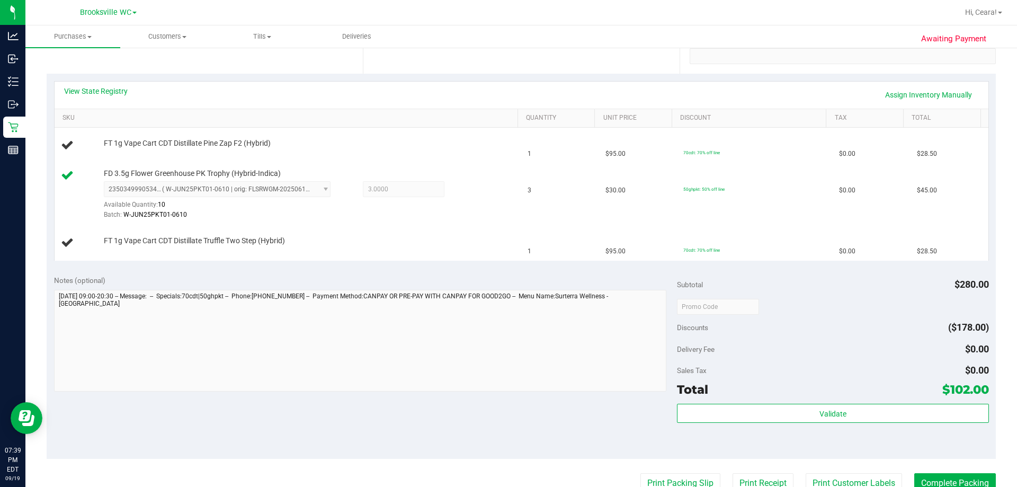
click at [483, 283] on div "Notes (optional)" at bounding box center [366, 280] width 624 height 11
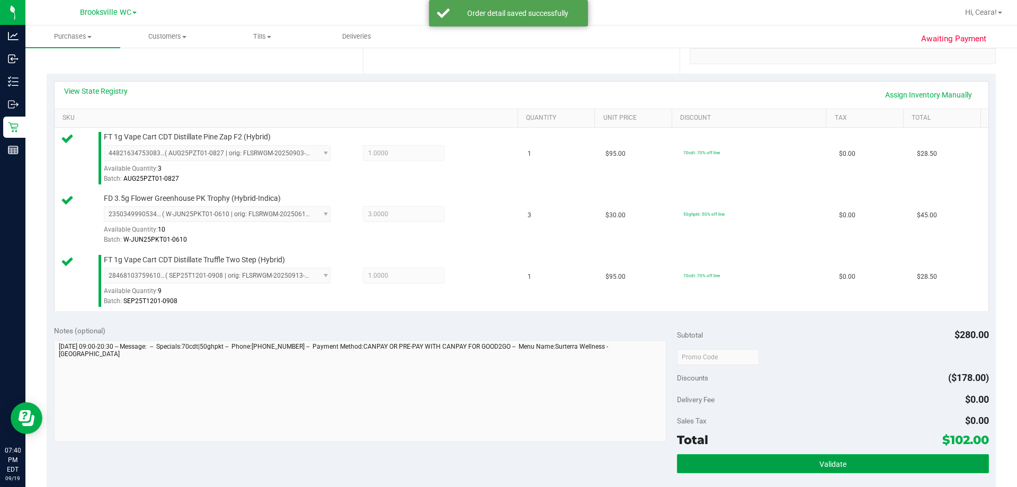
click at [507, 468] on span "Validate" at bounding box center [833, 464] width 27 height 8
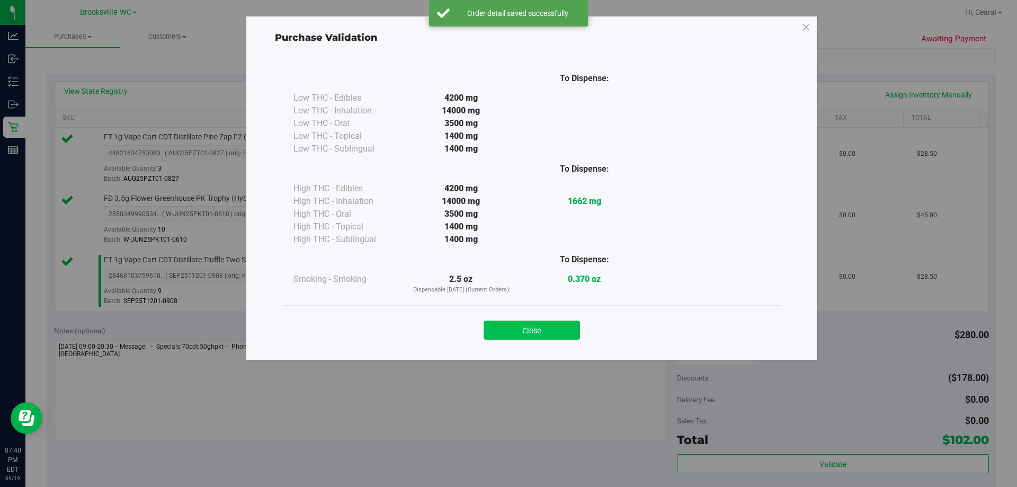
click at [507, 333] on button "Close" at bounding box center [532, 330] width 96 height 19
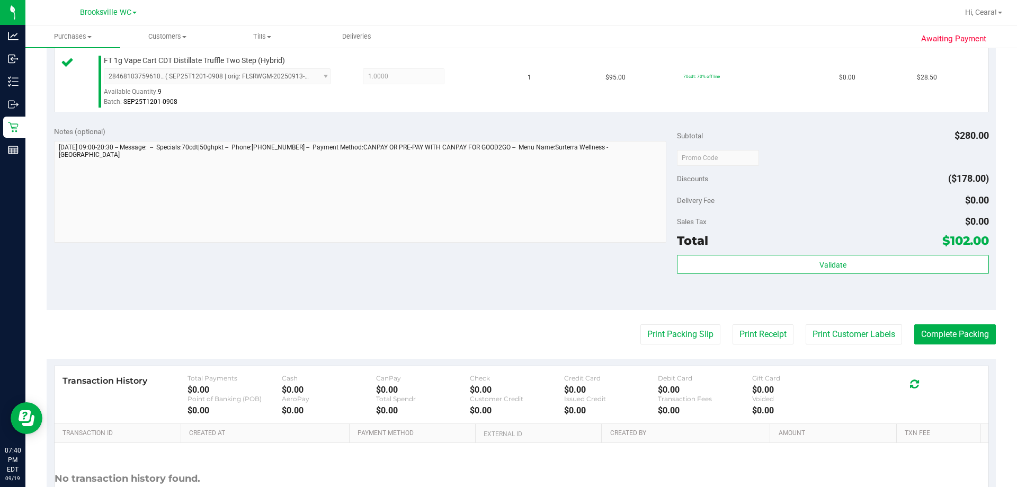
scroll to position [477, 0]
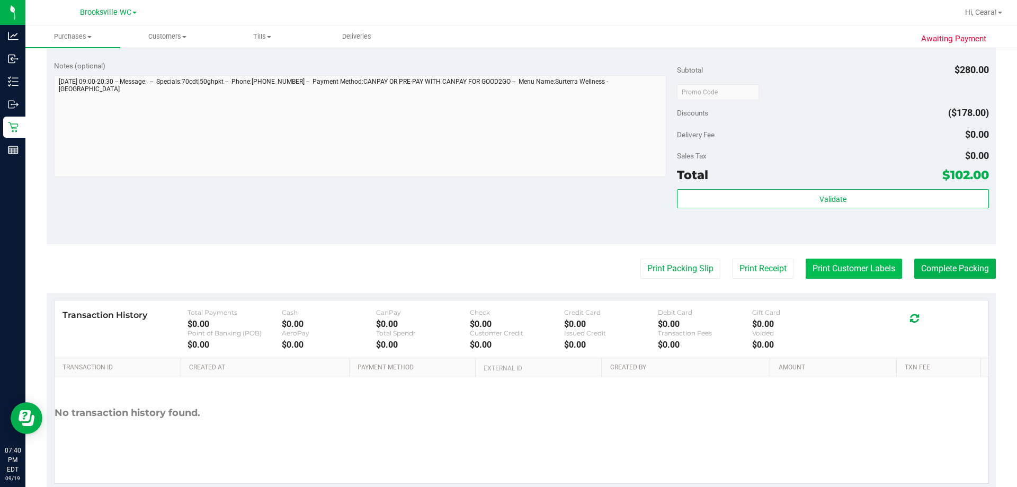
click at [507, 277] on button "Print Customer Labels" at bounding box center [854, 269] width 96 height 20
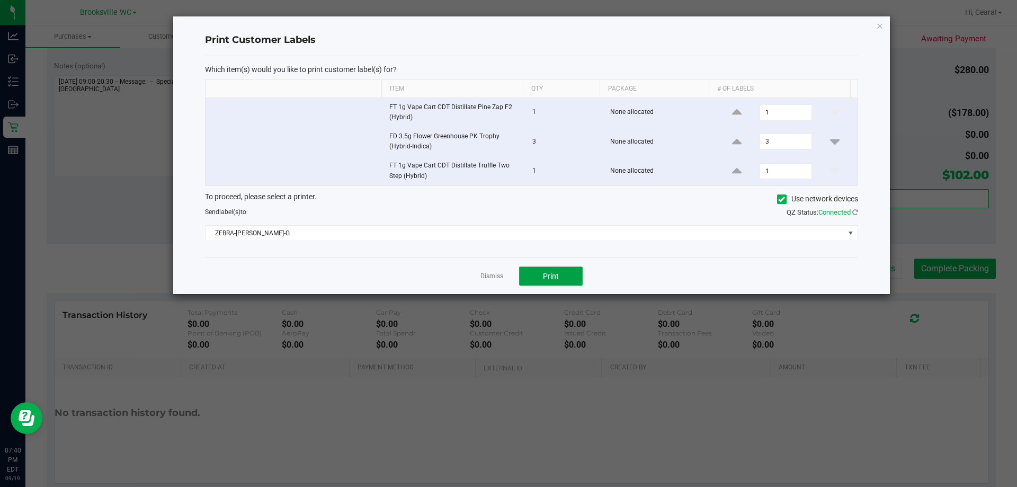
click at [507, 270] on button "Print" at bounding box center [551, 276] width 64 height 19
click at [507, 30] on icon "button" at bounding box center [879, 25] width 7 height 13
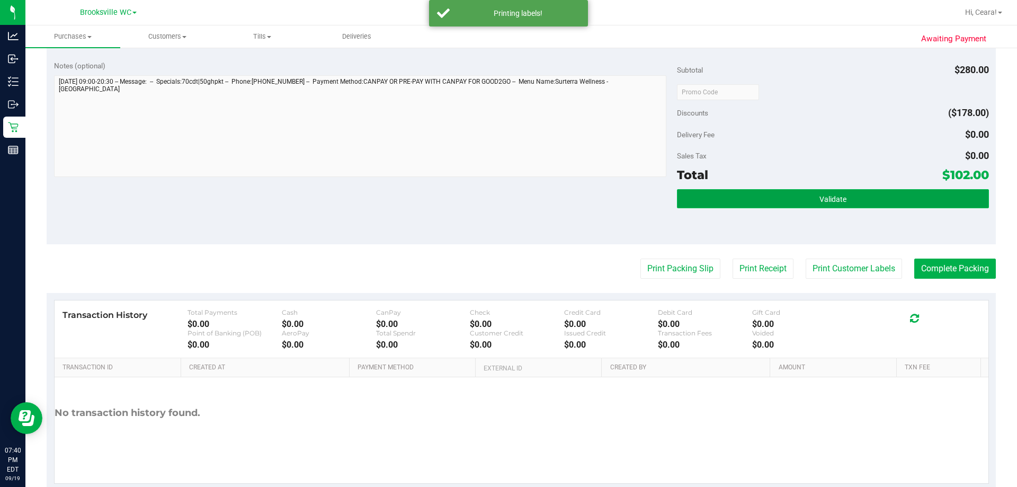
click at [507, 196] on button "Validate" at bounding box center [833, 198] width 312 height 19
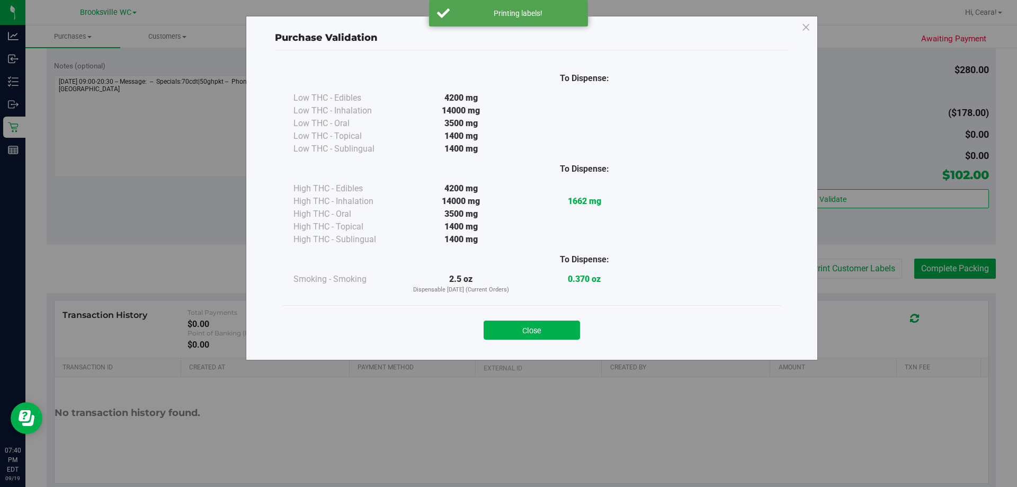
drag, startPoint x: 550, startPoint y: 327, endPoint x: 1017, endPoint y: 279, distance: 469.2
click at [507, 327] on button "Close" at bounding box center [532, 330] width 96 height 19
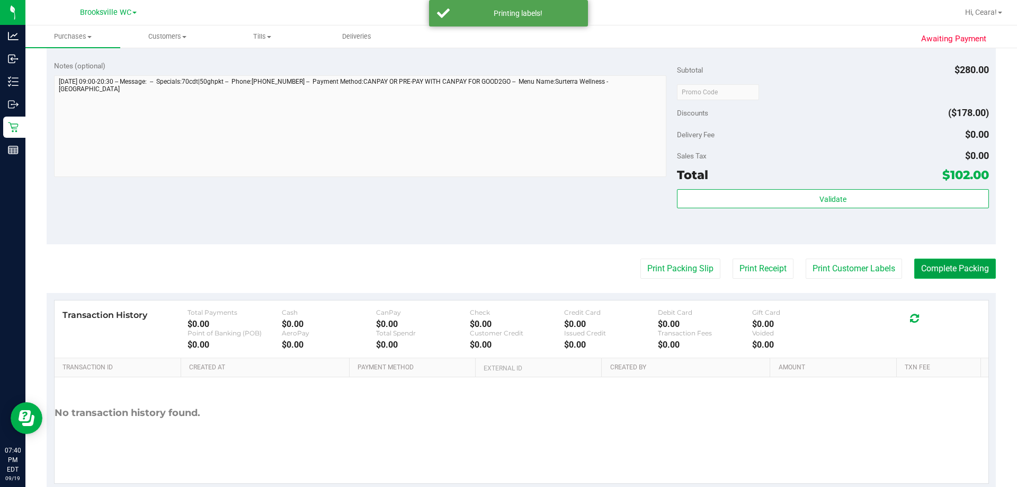
click at [507, 272] on button "Complete Packing" at bounding box center [956, 269] width 82 height 20
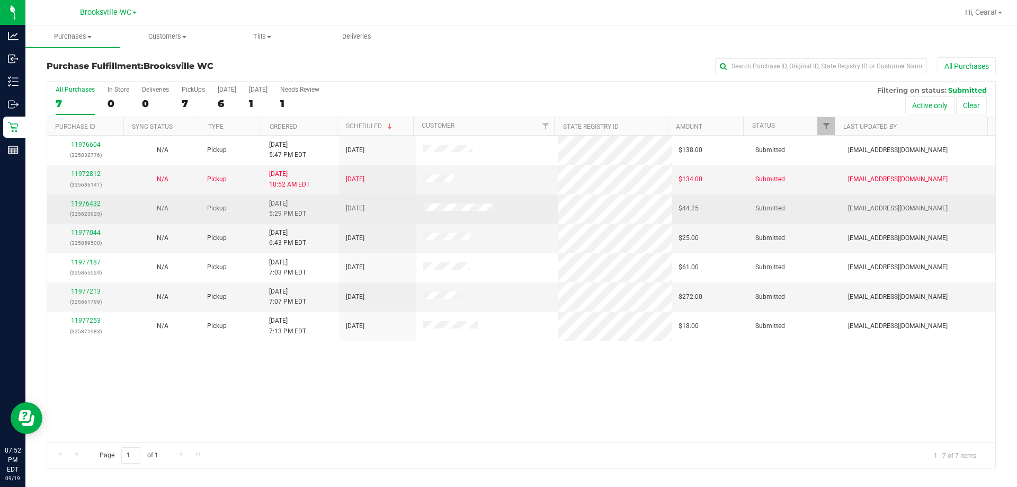
click at [87, 205] on link "11976432" at bounding box center [86, 203] width 30 height 7
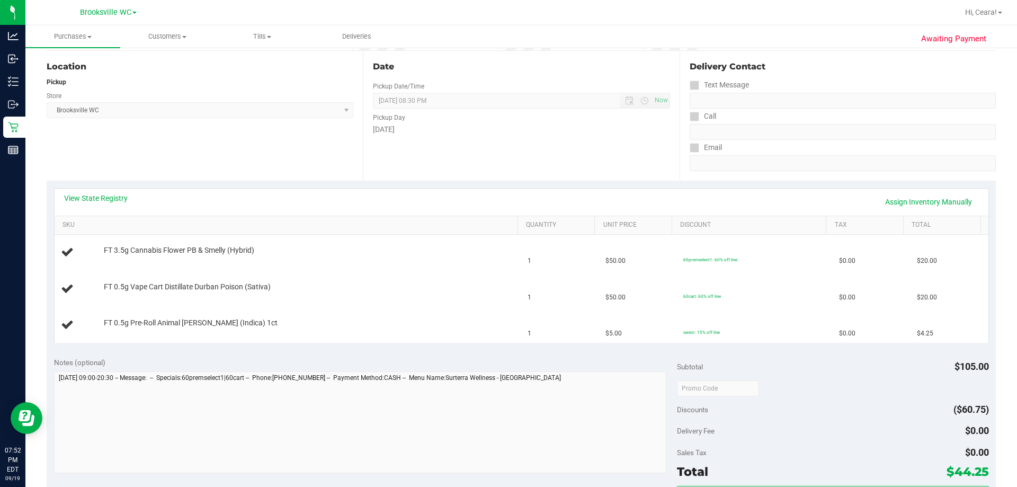
scroll to position [106, 0]
click at [439, 175] on div "Date Pickup Date/Time [DATE] Now [DATE] 08:30 PM Now Pickup Day [DATE]" at bounding box center [521, 115] width 316 height 130
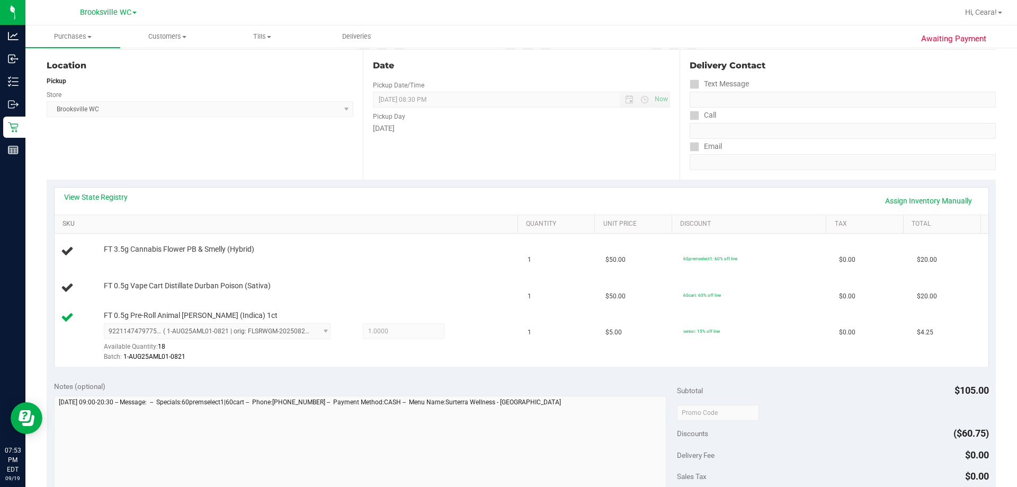
click at [448, 220] on link "SKU" at bounding box center [288, 224] width 451 height 8
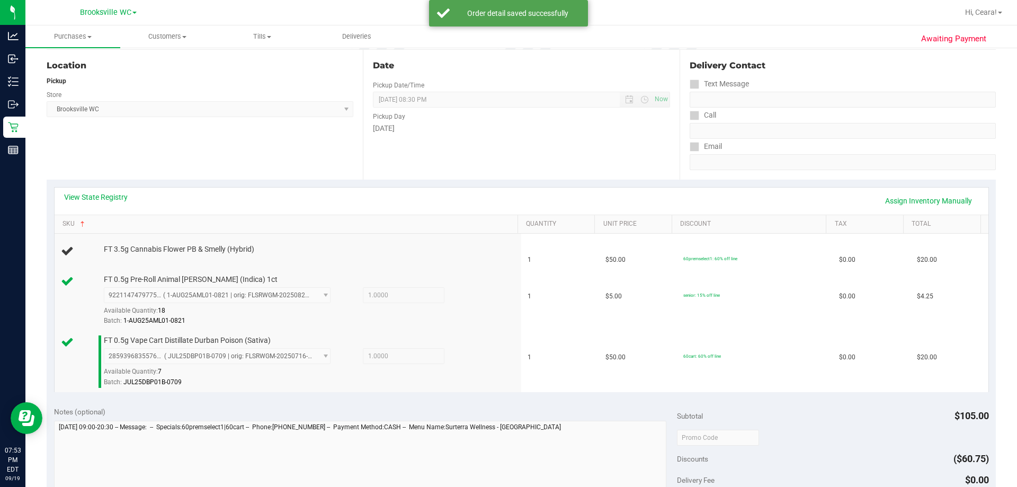
click at [483, 145] on div "Date Pickup Date/Time [DATE] Now [DATE] 08:30 PM Now Pickup Day [DATE]" at bounding box center [521, 115] width 316 height 130
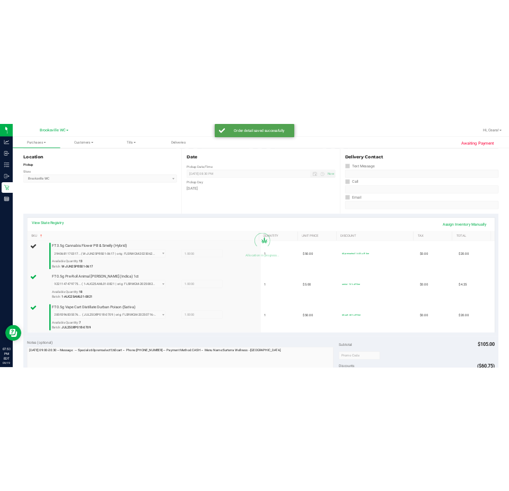
scroll to position [424, 0]
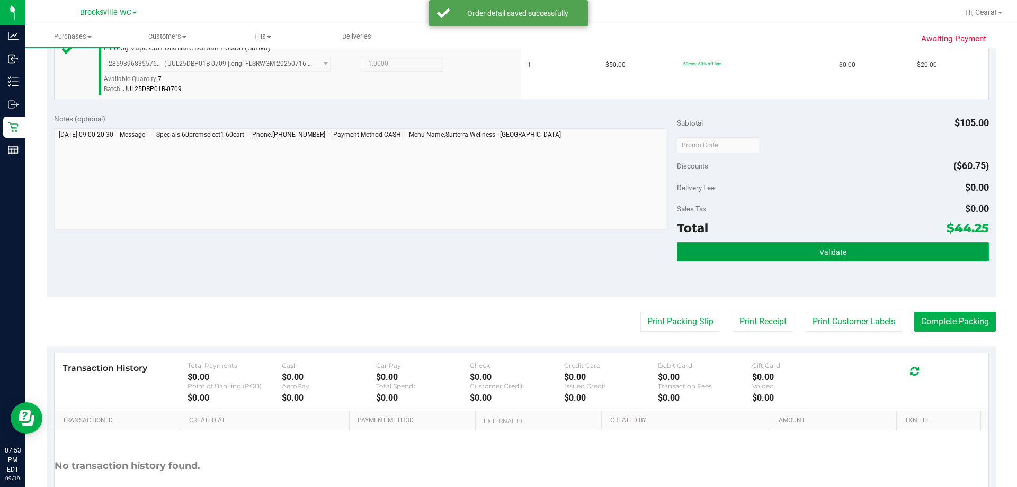
click at [507, 259] on button "Validate" at bounding box center [833, 251] width 312 height 19
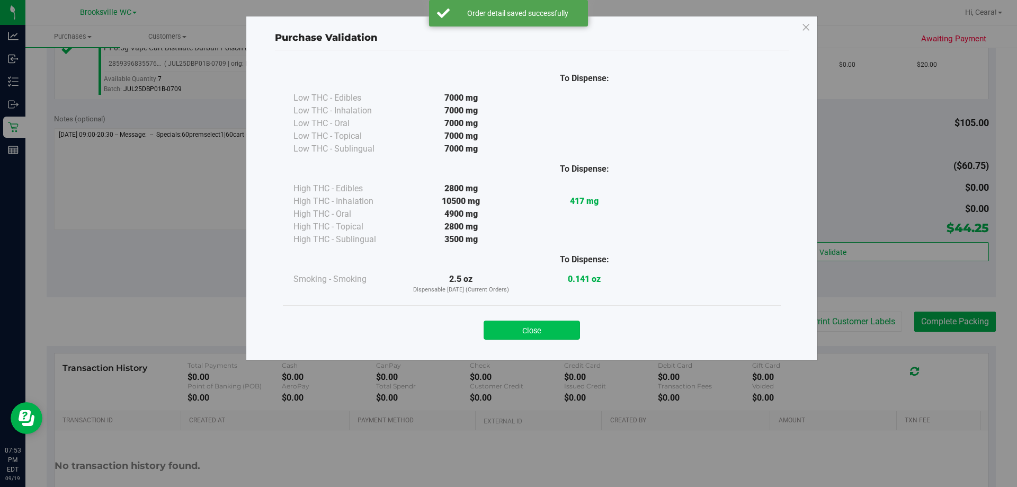
click at [507, 327] on button "Close" at bounding box center [532, 330] width 96 height 19
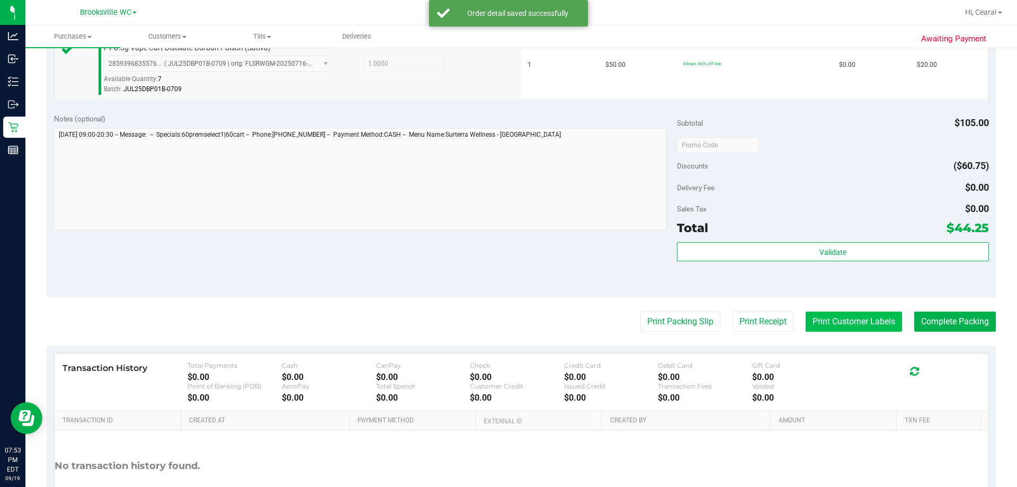
click at [507, 324] on button "Print Customer Labels" at bounding box center [854, 322] width 96 height 20
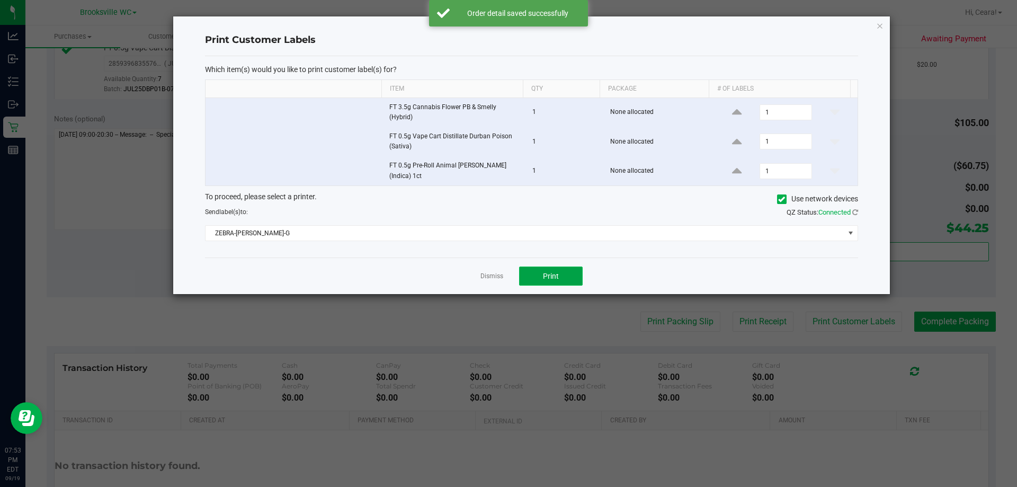
click at [507, 274] on span "Print" at bounding box center [551, 276] width 16 height 8
drag, startPoint x: 877, startPoint y: 23, endPoint x: 924, endPoint y: 108, distance: 97.2
click at [507, 27] on icon "button" at bounding box center [879, 25] width 7 height 13
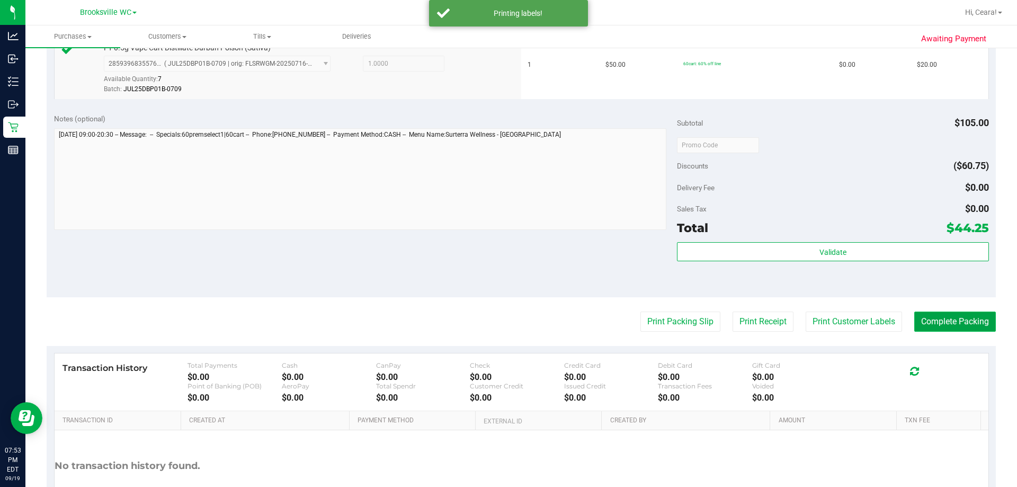
click at [507, 320] on button "Complete Packing" at bounding box center [956, 322] width 82 height 20
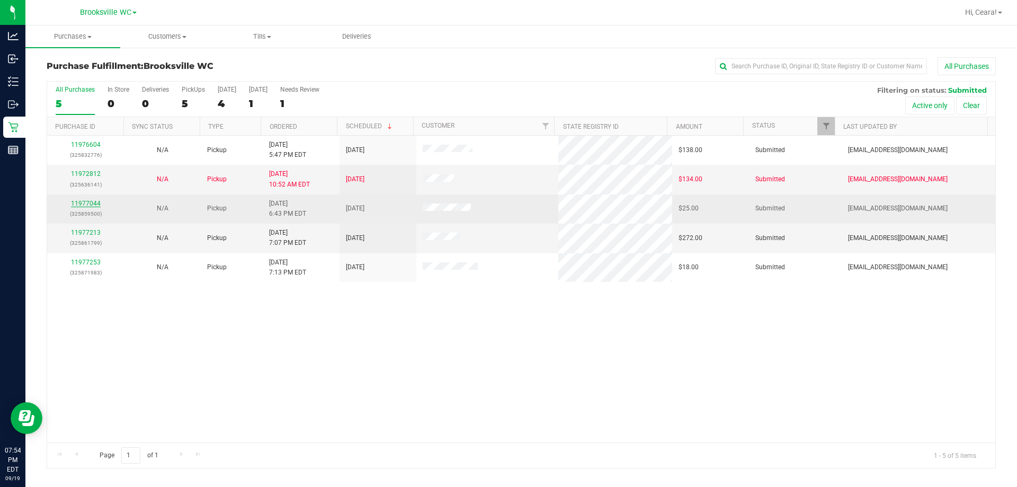
click at [91, 206] on link "11977044" at bounding box center [86, 203] width 30 height 7
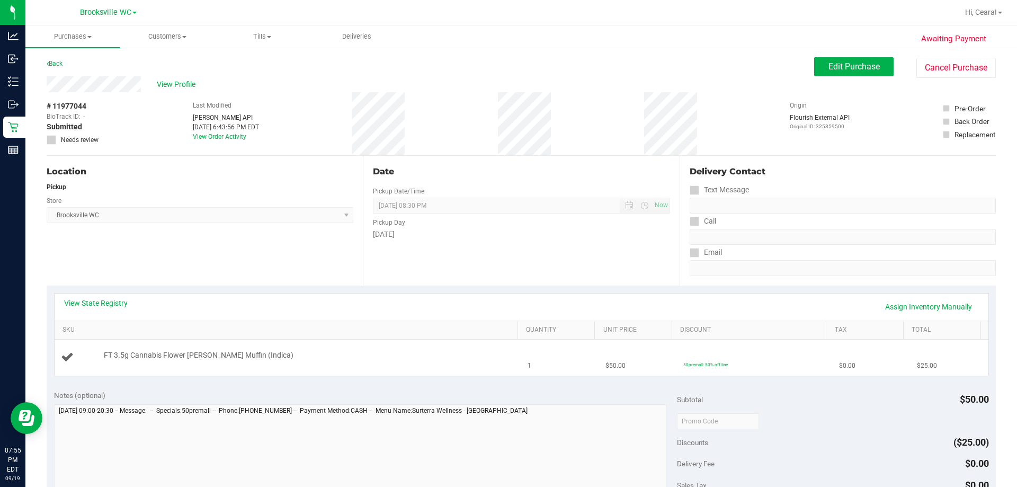
drag, startPoint x: 464, startPoint y: 355, endPoint x: 458, endPoint y: 355, distance: 6.4
click at [458, 355] on div "FT 3.5g Cannabis Flower [PERSON_NAME] Muffin (Indica)" at bounding box center [306, 355] width 414 height 11
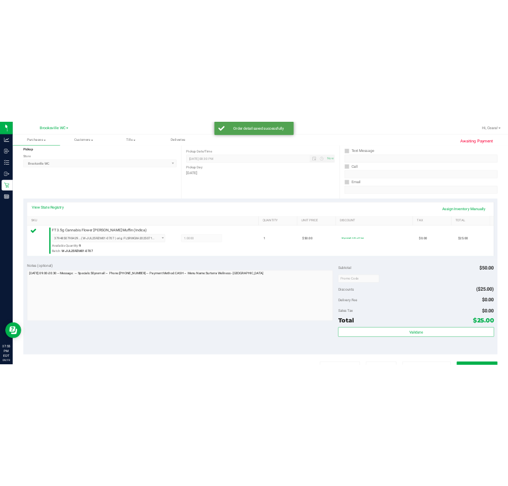
scroll to position [212, 0]
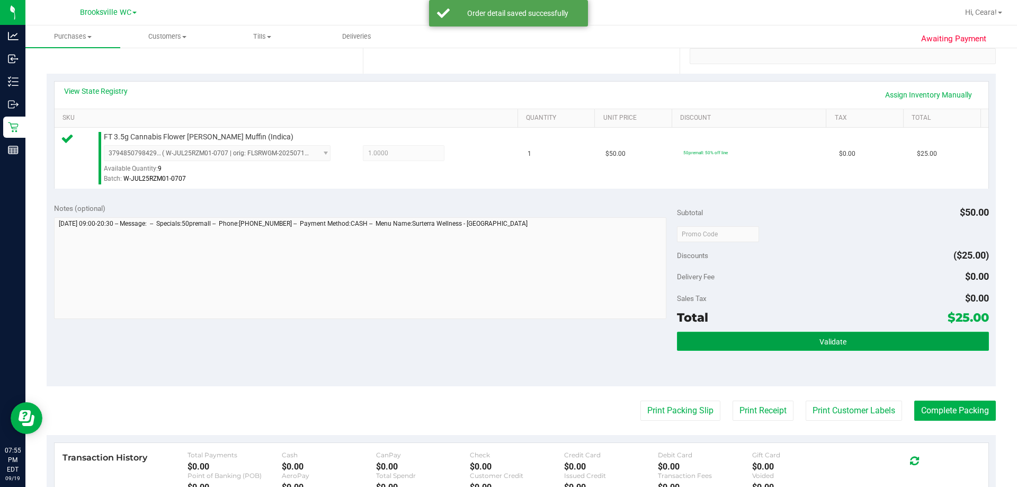
click at [507, 347] on button "Validate" at bounding box center [833, 341] width 312 height 19
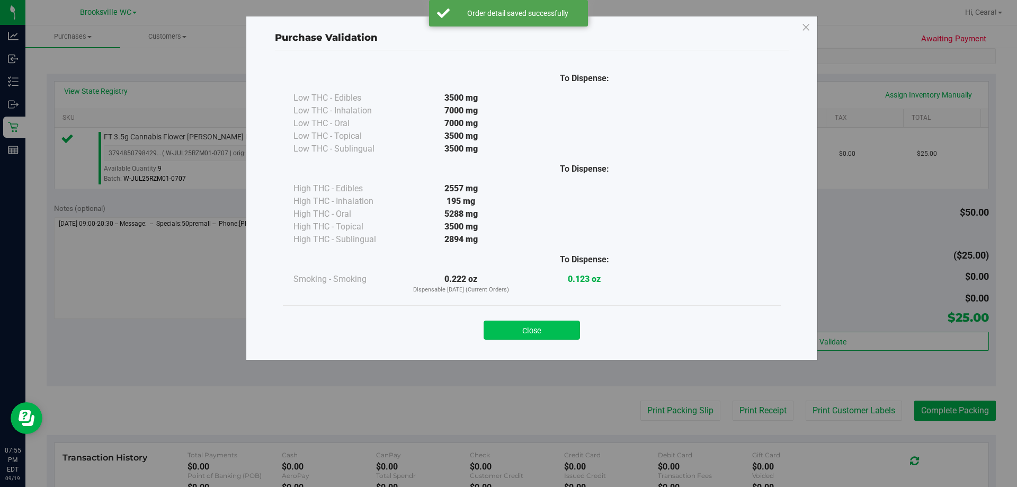
click at [507, 330] on button "Close" at bounding box center [532, 330] width 96 height 19
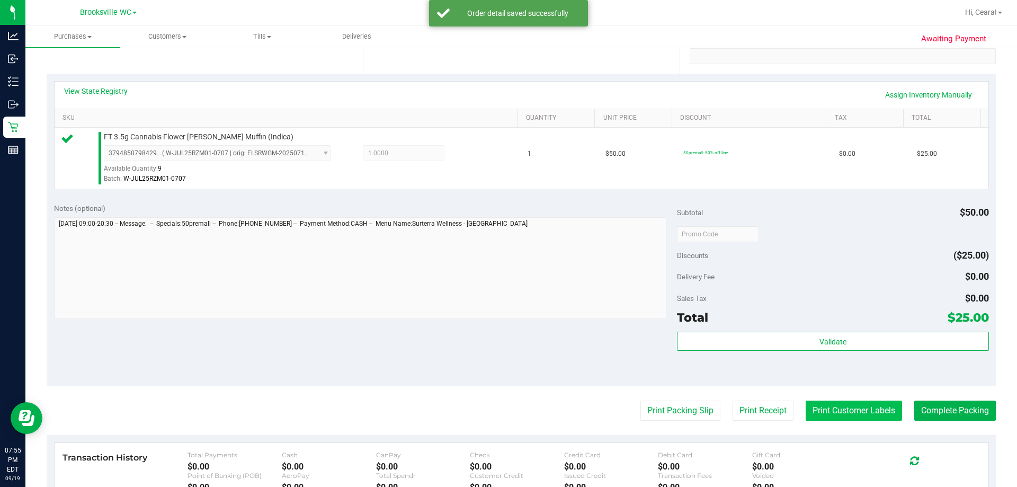
click at [507, 412] on button "Print Customer Labels" at bounding box center [854, 411] width 96 height 20
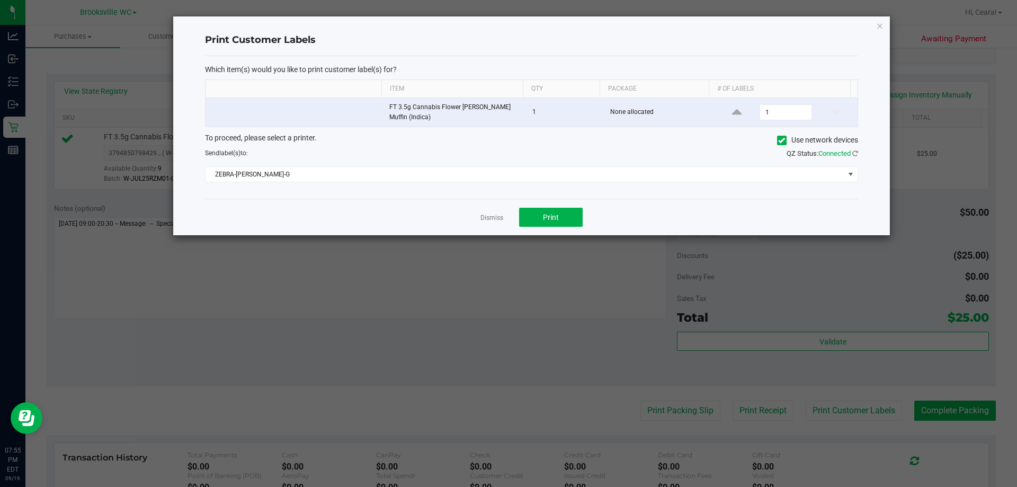
click at [507, 25] on div "Print Customer Labels Which item(s) would you like to print customer label(s) f…" at bounding box center [532, 126] width 718 height 220
click at [507, 220] on button "Print" at bounding box center [551, 217] width 64 height 19
click at [507, 28] on icon "button" at bounding box center [879, 25] width 7 height 13
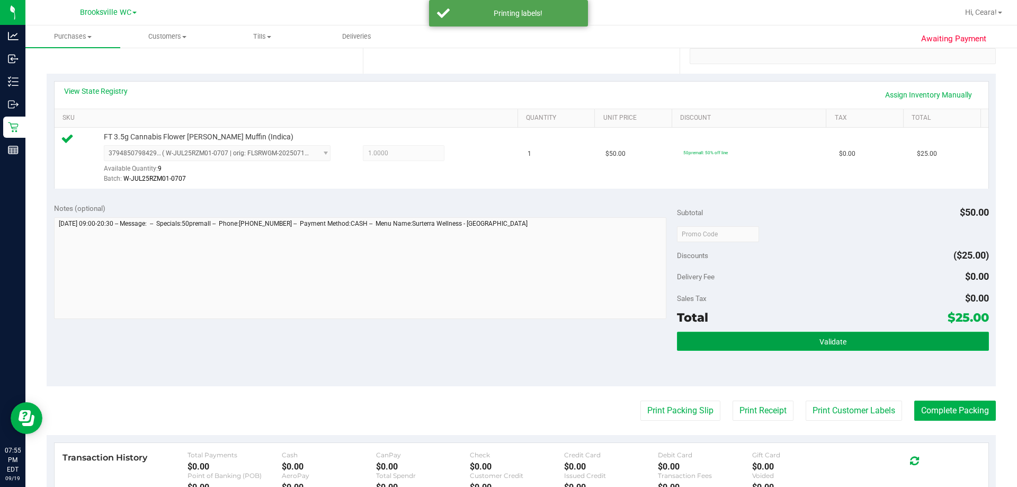
click at [507, 334] on button "Validate" at bounding box center [833, 341] width 312 height 19
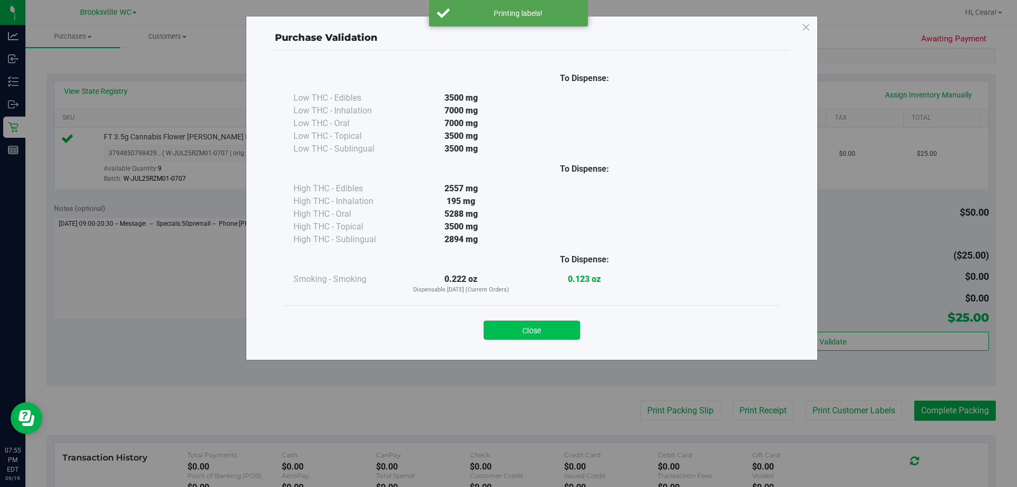
click at [507, 332] on button "Close" at bounding box center [532, 330] width 96 height 19
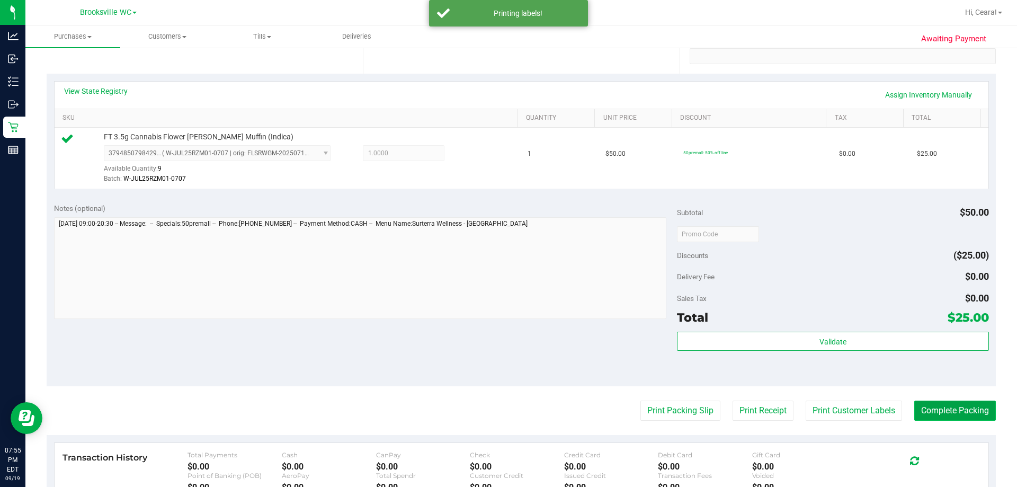
click at [507, 416] on button "Complete Packing" at bounding box center [956, 411] width 82 height 20
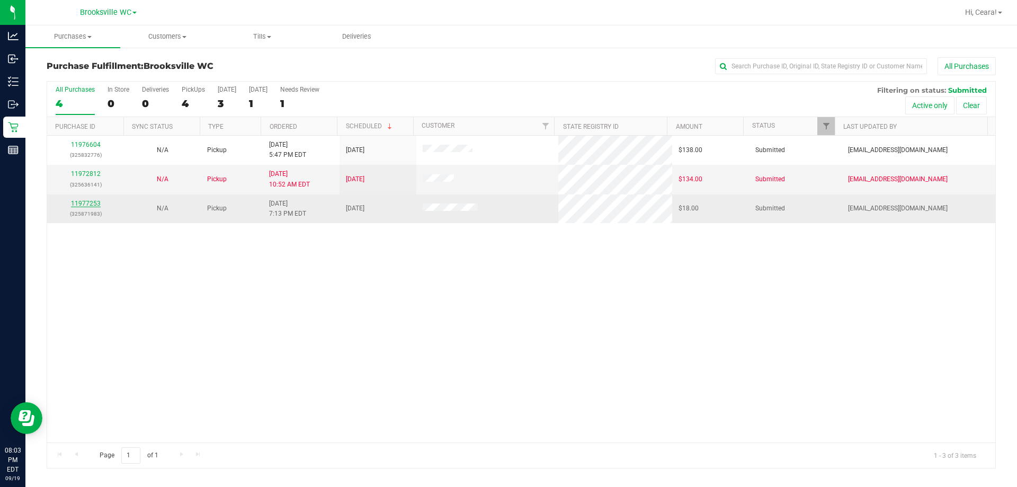
click at [83, 203] on link "11977253" at bounding box center [86, 203] width 30 height 7
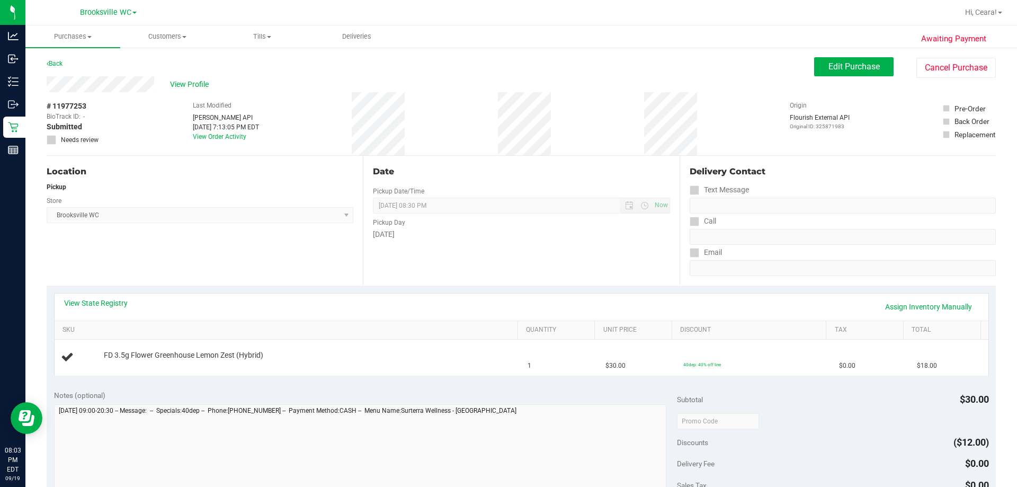
click at [507, 243] on div "Date Pickup Date/Time [DATE] Now [DATE] 08:30 PM Now Pickup Day [DATE]" at bounding box center [521, 221] width 316 height 130
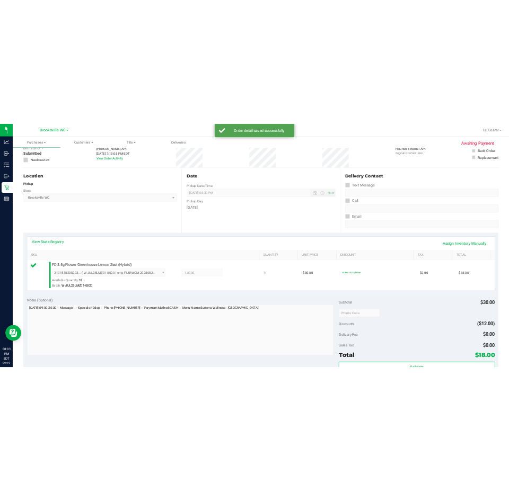
scroll to position [159, 0]
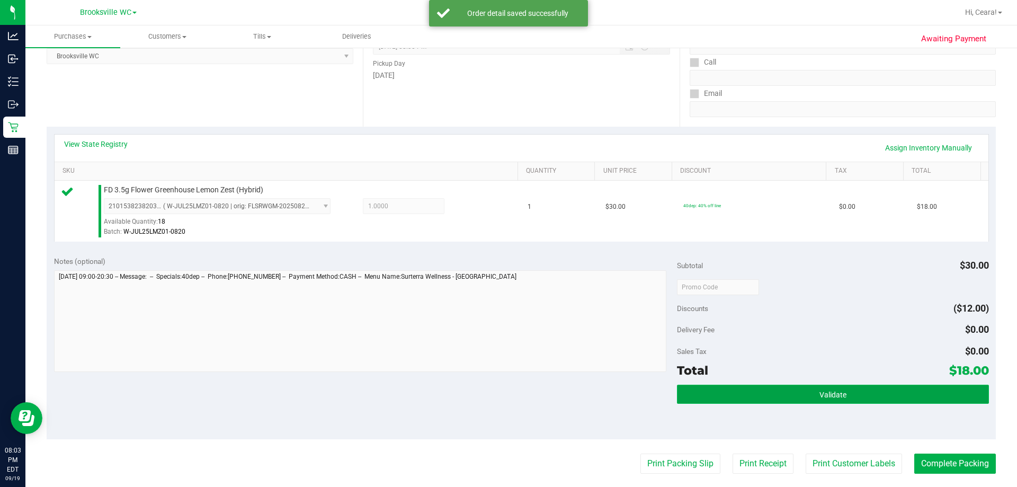
click at [507, 385] on button "Validate" at bounding box center [833, 394] width 312 height 19
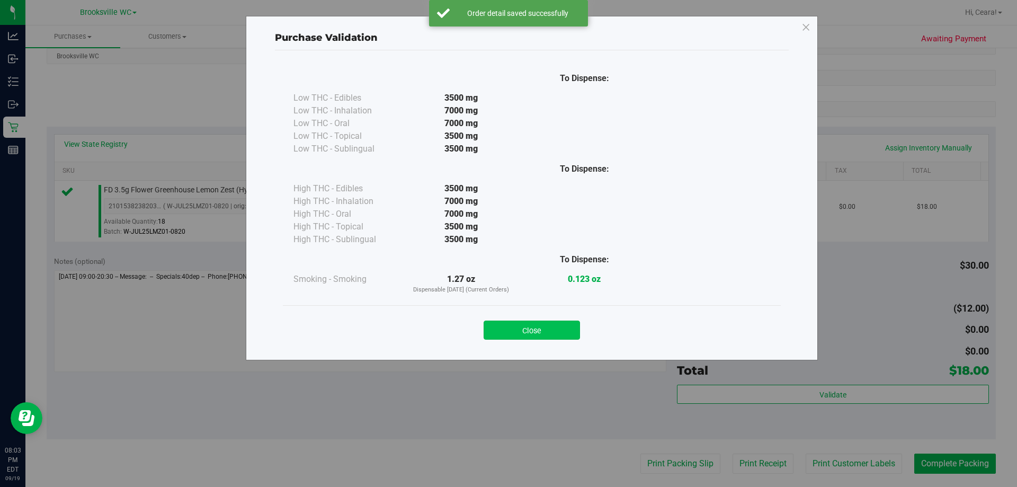
click at [507, 336] on button "Close" at bounding box center [532, 330] width 96 height 19
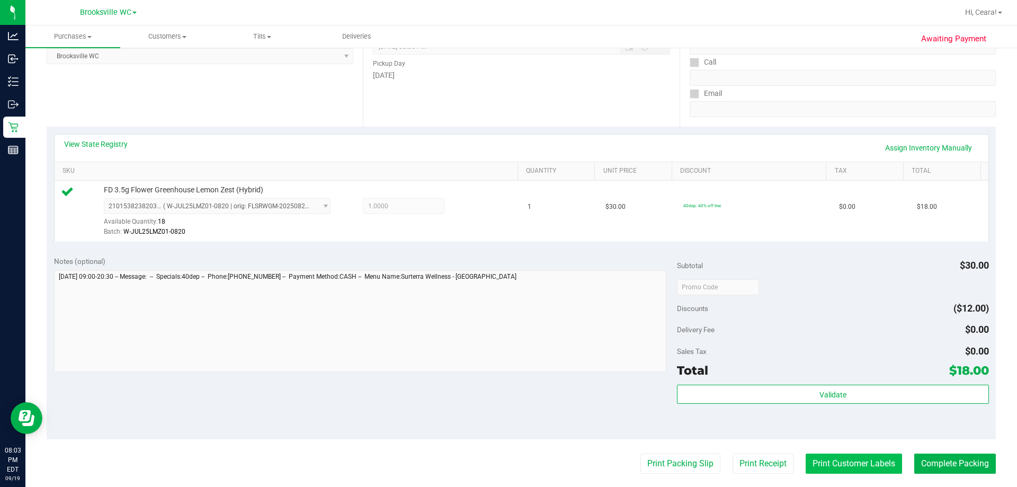
click at [507, 458] on button "Print Customer Labels" at bounding box center [854, 464] width 96 height 20
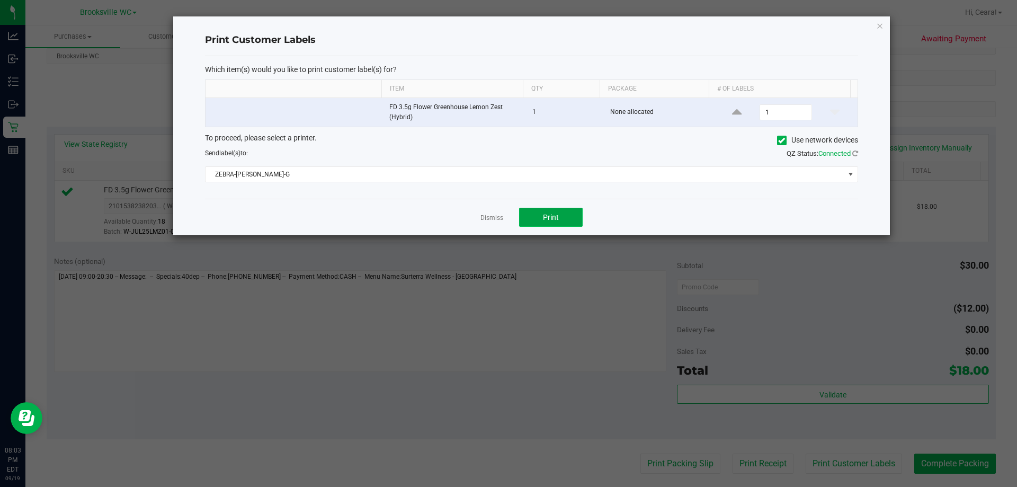
click at [507, 213] on span "Print" at bounding box center [551, 217] width 16 height 8
click at [507, 25] on div "Print Customer Labels Which item(s) would you like to print customer label(s) f…" at bounding box center [531, 125] width 717 height 219
click at [507, 25] on icon "button" at bounding box center [879, 25] width 7 height 13
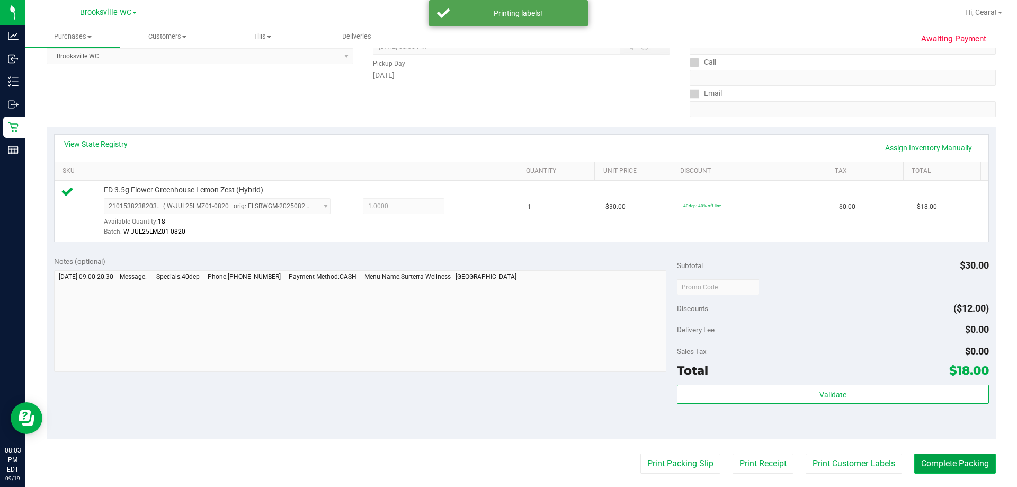
click at [507, 468] on button "Complete Packing" at bounding box center [956, 464] width 82 height 20
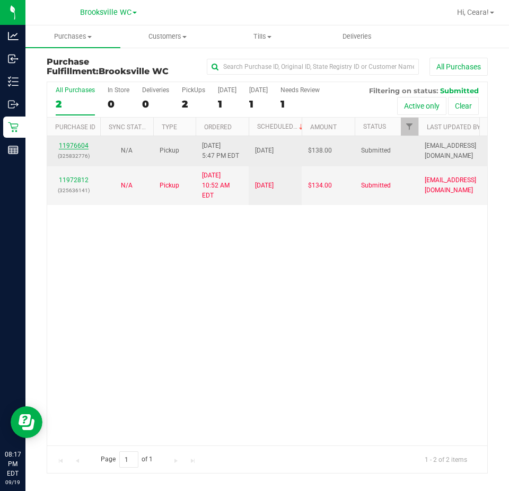
click at [76, 148] on link "11976604" at bounding box center [74, 145] width 30 height 7
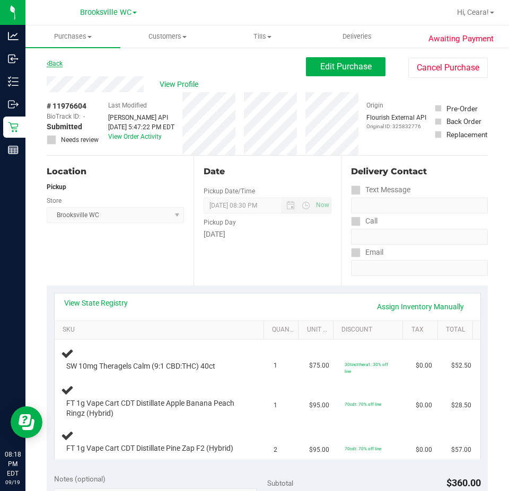
click at [63, 66] on link "Back" at bounding box center [55, 63] width 16 height 7
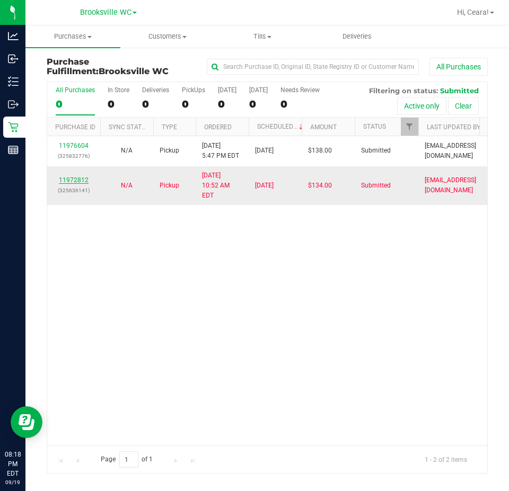
click at [80, 176] on link "11972812" at bounding box center [74, 179] width 30 height 7
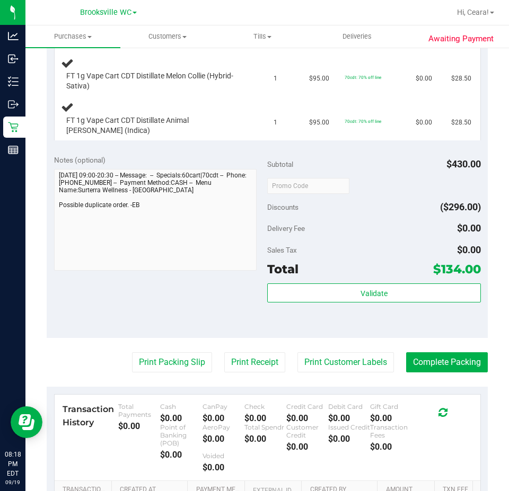
scroll to position [477, 0]
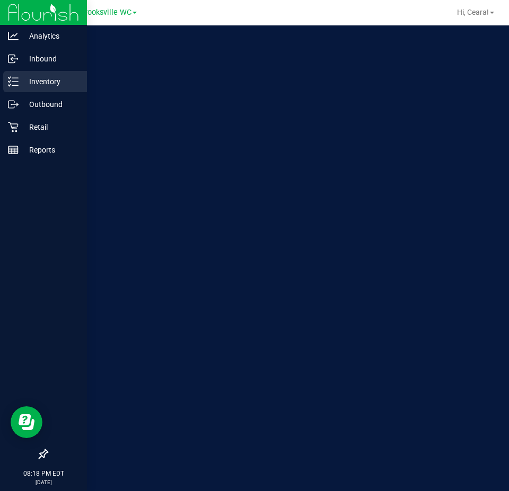
click at [48, 86] on p "Inventory" at bounding box center [51, 81] width 64 height 13
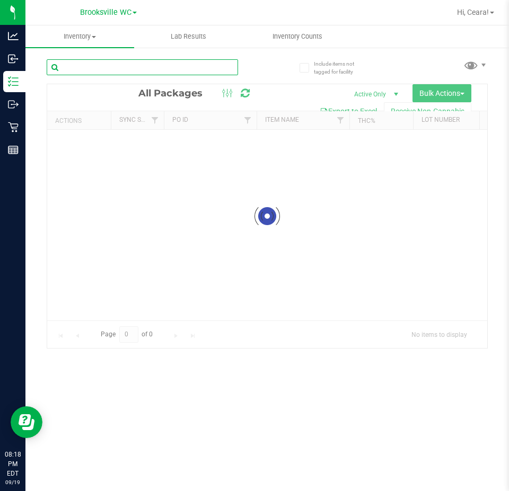
click at [107, 67] on div "Inventory All packages All inventory Waste log Create inventory Lab Results Inv…" at bounding box center [266, 258] width 483 height 466
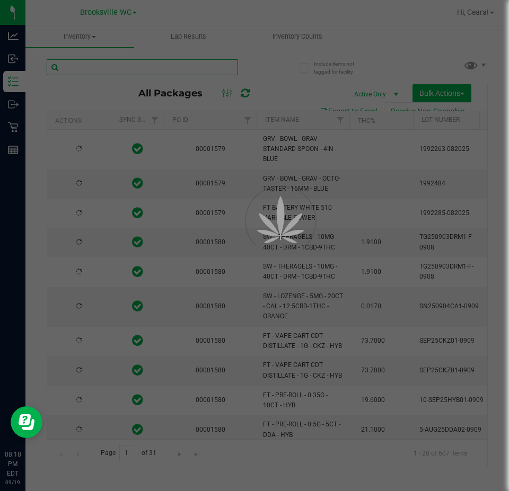
type input "d"
type input "[DATE]"
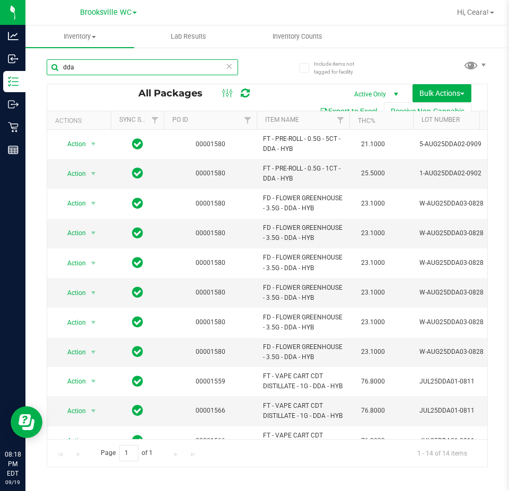
type input "dda"
click at [227, 69] on icon at bounding box center [228, 65] width 7 height 13
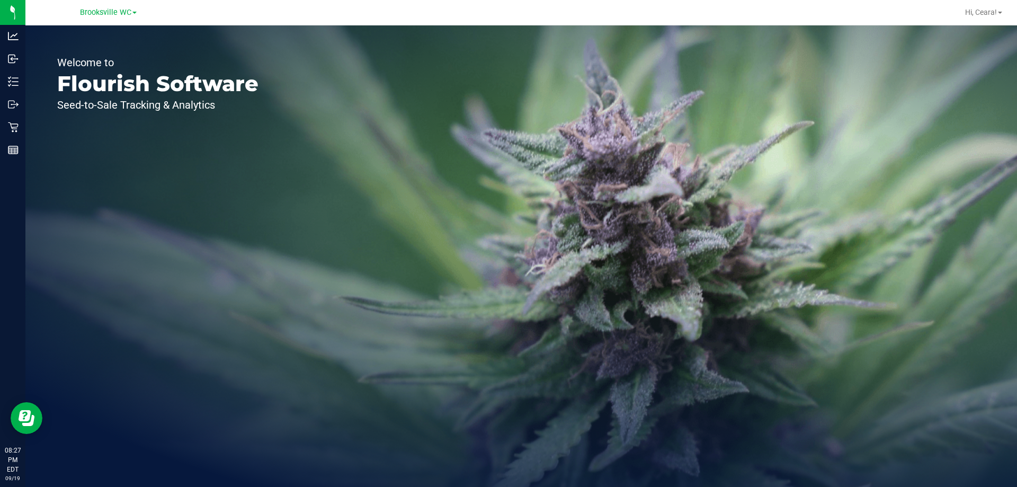
click at [475, 262] on div "Welcome to Flourish Software Seed-to-Sale Tracking & Analytics" at bounding box center [521, 256] width 992 height 462
click at [988, 10] on span "Hi, Ceara!" at bounding box center [981, 12] width 32 height 8
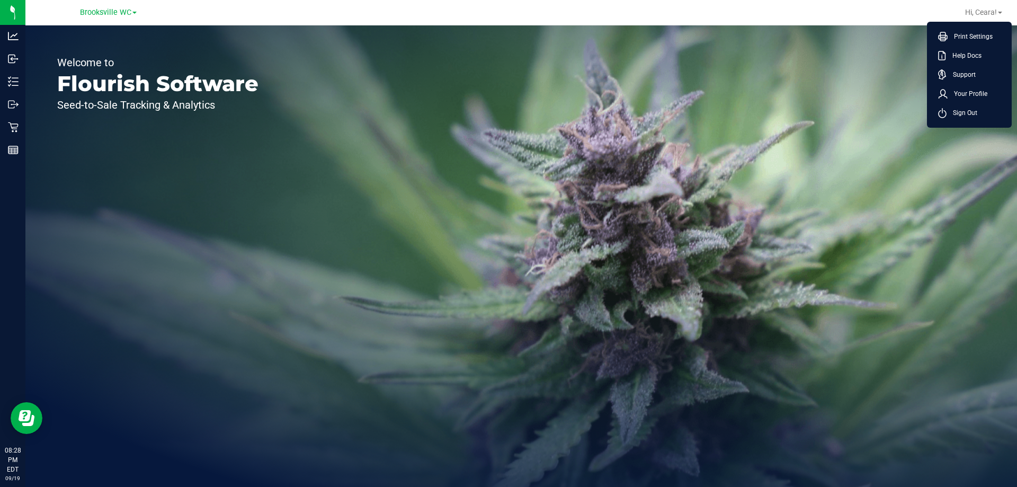
click at [966, 112] on span "Sign Out" at bounding box center [962, 113] width 31 height 11
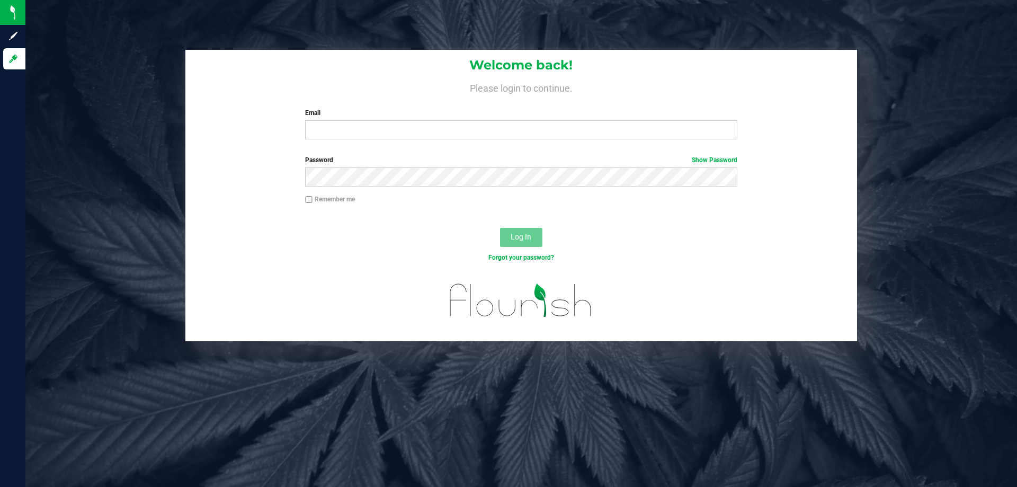
click at [547, 119] on div "Email Required Please format your email correctly." at bounding box center [521, 123] width 448 height 31
click at [536, 134] on input "Email" at bounding box center [521, 129] width 432 height 19
type input "[EMAIL_ADDRESS][DOMAIN_NAME]"
click at [500, 228] on button "Log In" at bounding box center [521, 237] width 42 height 19
